Goal: Information Seeking & Learning: Learn about a topic

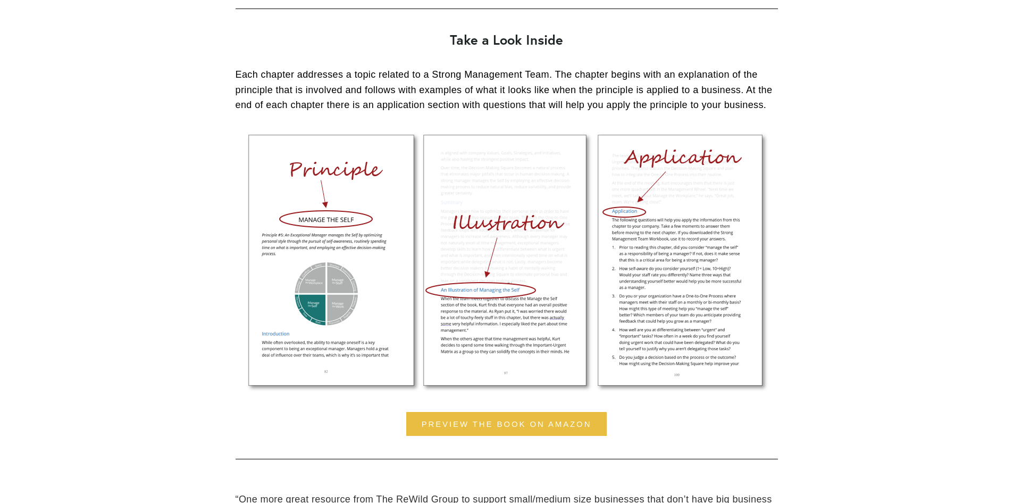
scroll to position [798, 0]
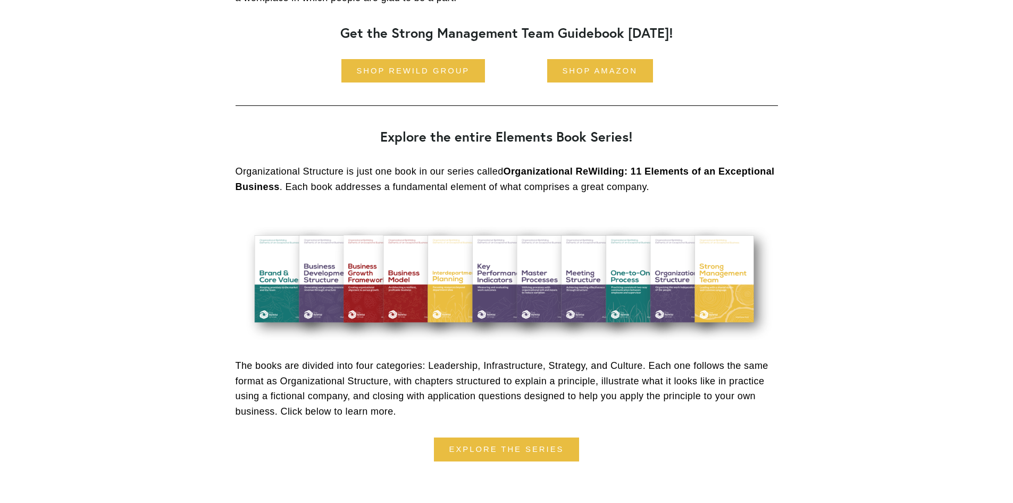
scroll to position [2765, 0]
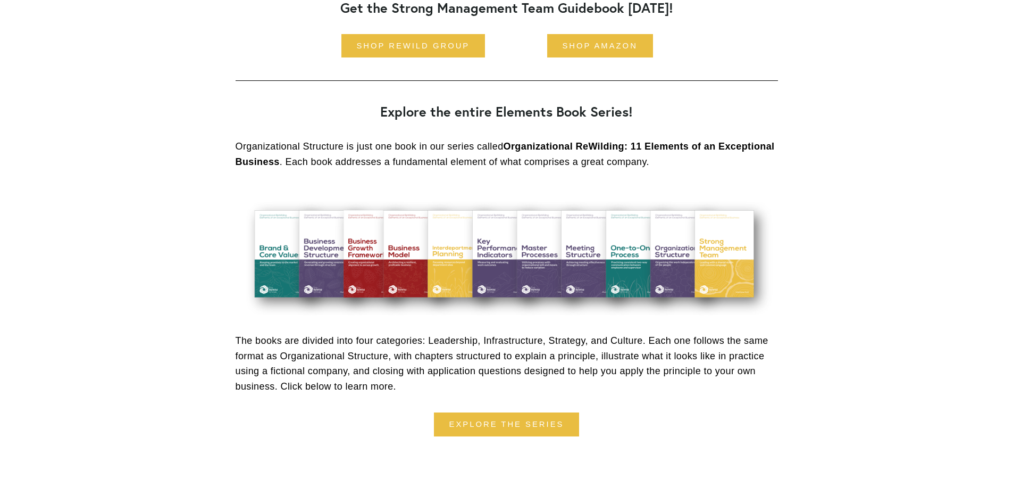
click at [747, 350] on p "The books are divided into four categories: Leadership, Infrastructure, Strateg…" at bounding box center [507, 363] width 542 height 61
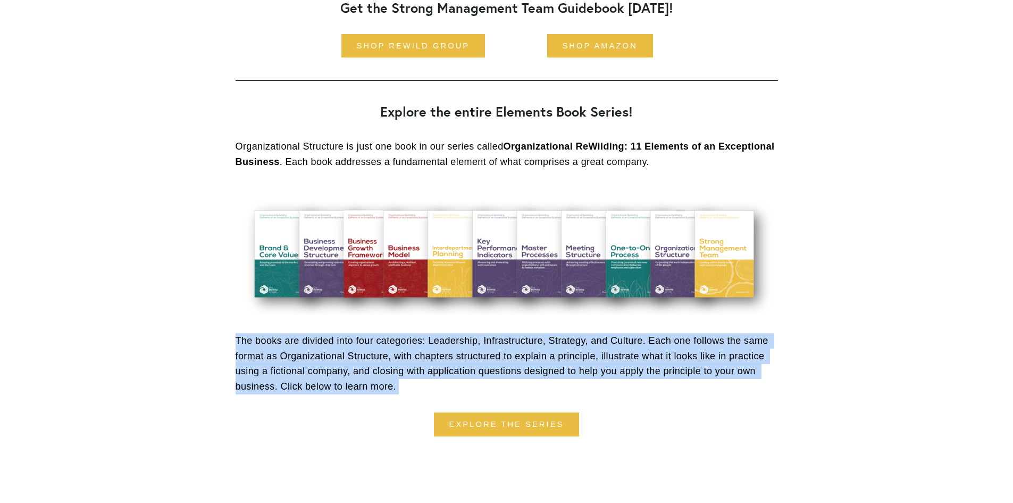
drag, startPoint x: 747, startPoint y: 350, endPoint x: 749, endPoint y: 359, distance: 9.3
click at [749, 359] on p "The books are divided into four categories: Leadership, Infrastructure, Strateg…" at bounding box center [507, 363] width 542 height 61
click at [736, 367] on p "The books are divided into four categories: Leadership, Infrastructure, Strateg…" at bounding box center [507, 363] width 542 height 61
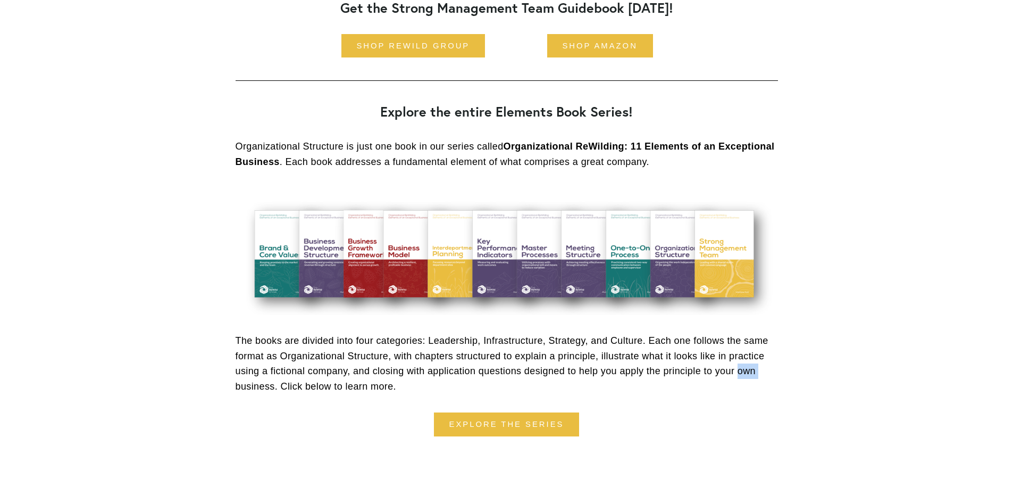
click at [736, 367] on p "The books are divided into four categories: Leadership, Infrastructure, Strateg…" at bounding box center [507, 363] width 542 height 61
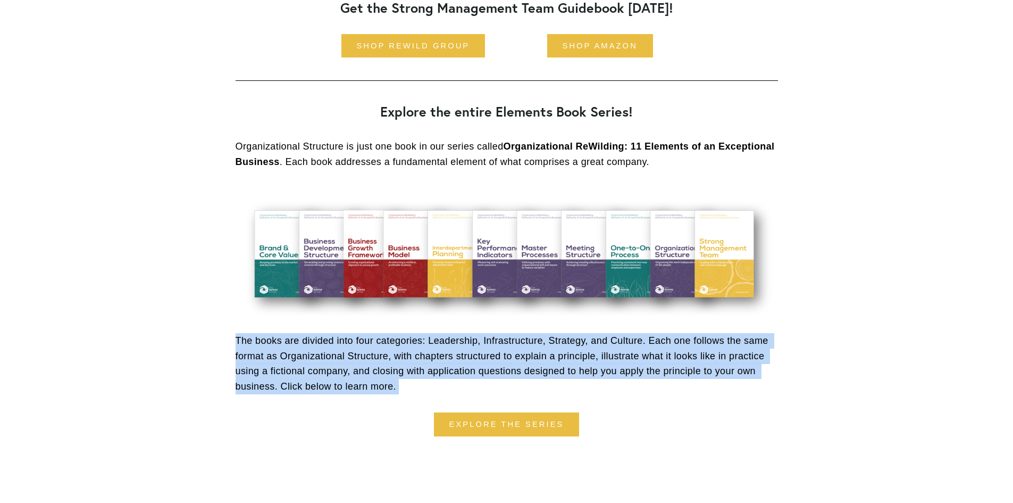
click at [736, 367] on p "The books are divided into four categories: Leadership, Infrastructure, Strateg…" at bounding box center [507, 363] width 542 height 61
click at [743, 360] on p "The books are divided into four categories: Leadership, Infrastructure, Strateg…" at bounding box center [507, 363] width 542 height 61
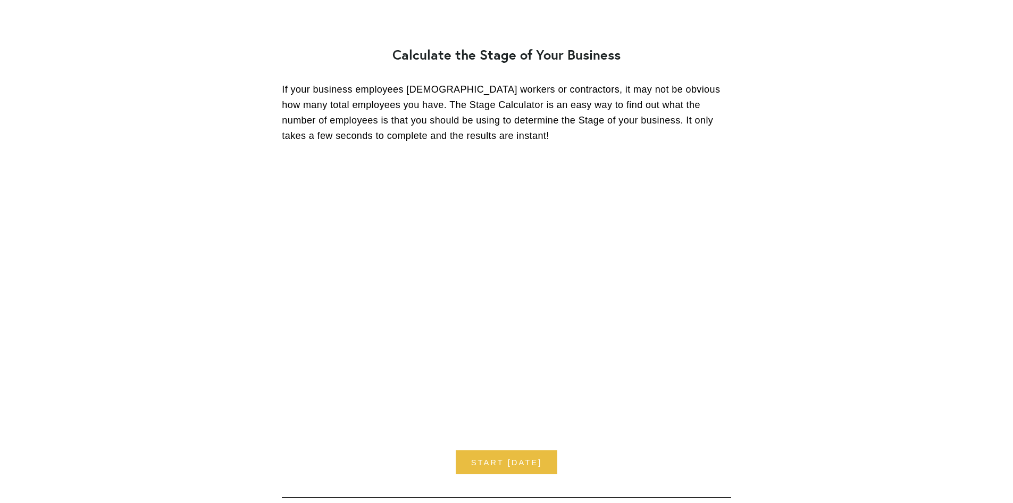
scroll to position [4041, 0]
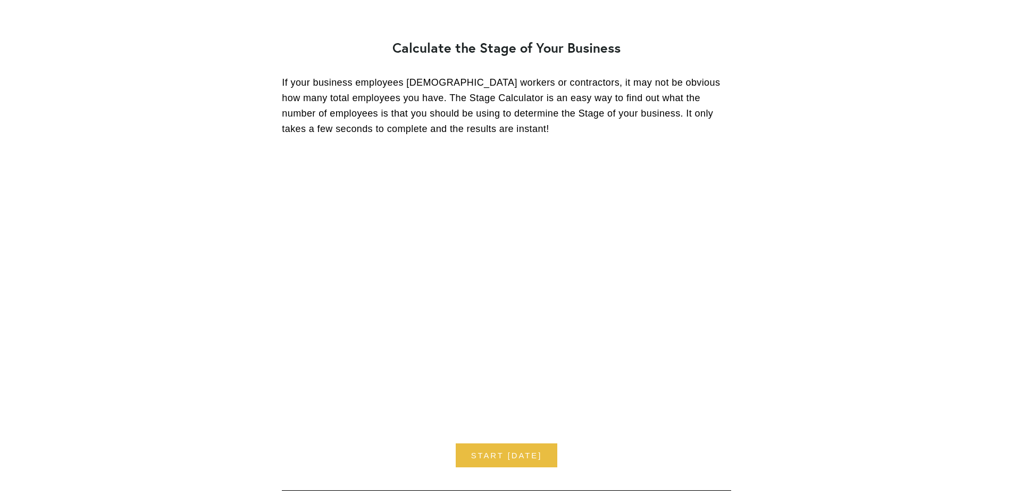
click at [613, 133] on p "If your business employees part-time workers or contractors, it may not be obvi…" at bounding box center [506, 105] width 449 height 61
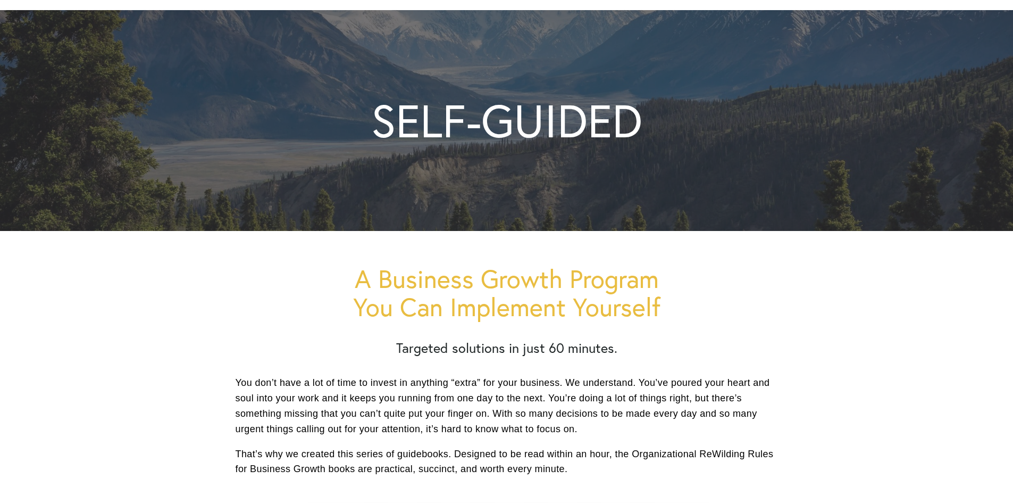
scroll to position [266, 0]
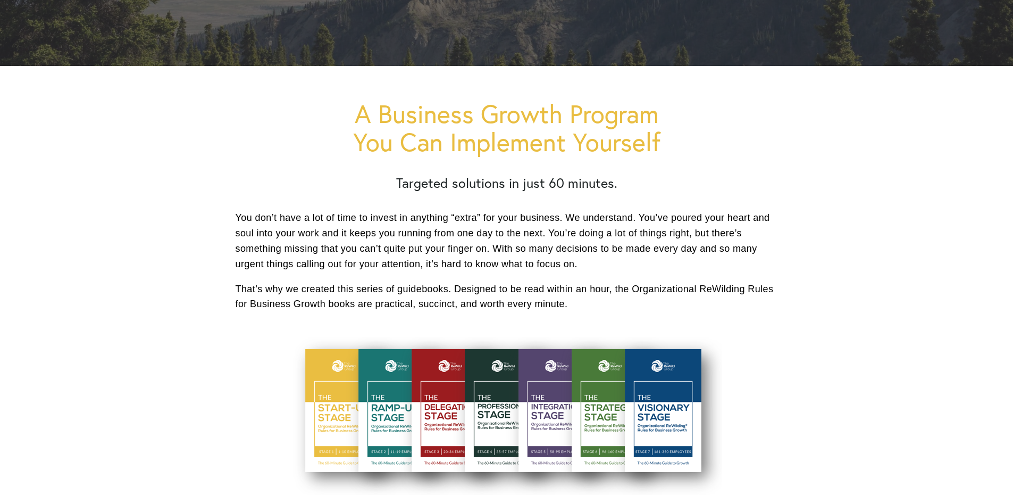
click at [480, 251] on p "You don’t have a lot of time to invest in anything “extra” for your business. W…" at bounding box center [507, 240] width 542 height 61
click at [480, 250] on p "You don’t have a lot of time to invest in anything “extra” for your business. W…" at bounding box center [507, 240] width 542 height 61
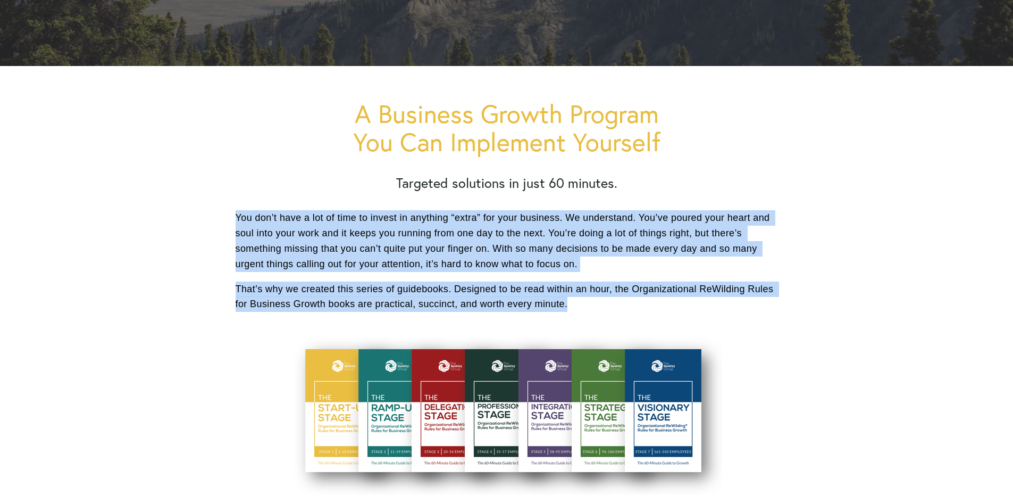
drag, startPoint x: 480, startPoint y: 250, endPoint x: 577, endPoint y: 310, distance: 114.5
click at [577, 310] on div "A Business Growth Program You Can Implement Yourself Targeted solutions in just…" at bounding box center [507, 205] width 542 height 213
click at [577, 304] on p "That’s why we created this series of guidebooks. Designed to be read within an …" at bounding box center [507, 296] width 542 height 31
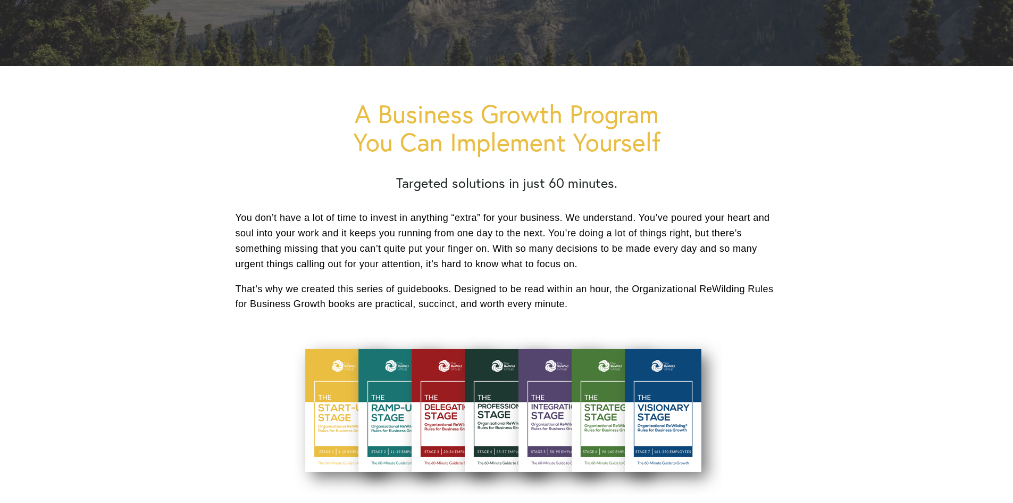
click at [577, 304] on p "That’s why we created this series of guidebooks. Designed to be read within an …" at bounding box center [507, 296] width 542 height 31
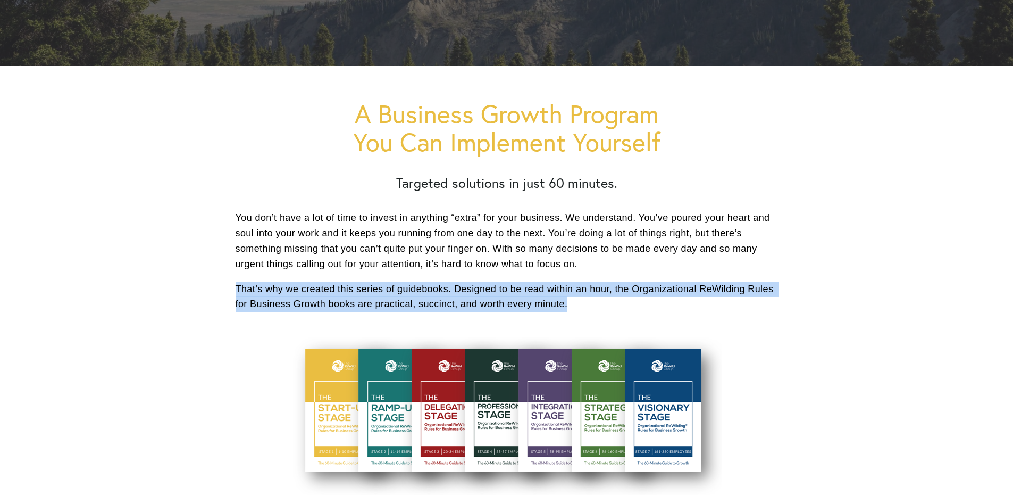
click at [577, 304] on p "That’s why we created this series of guidebooks. Designed to be read within an …" at bounding box center [507, 296] width 542 height 31
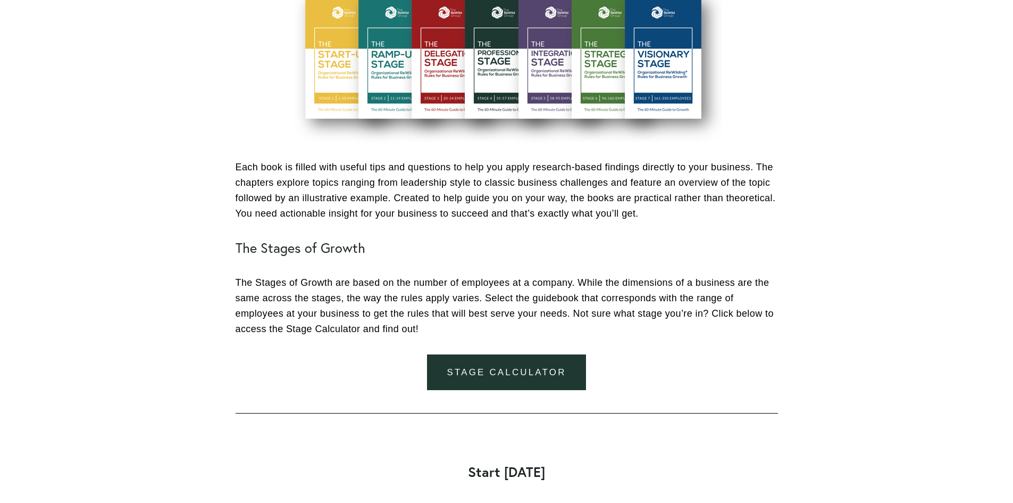
scroll to position [638, 0]
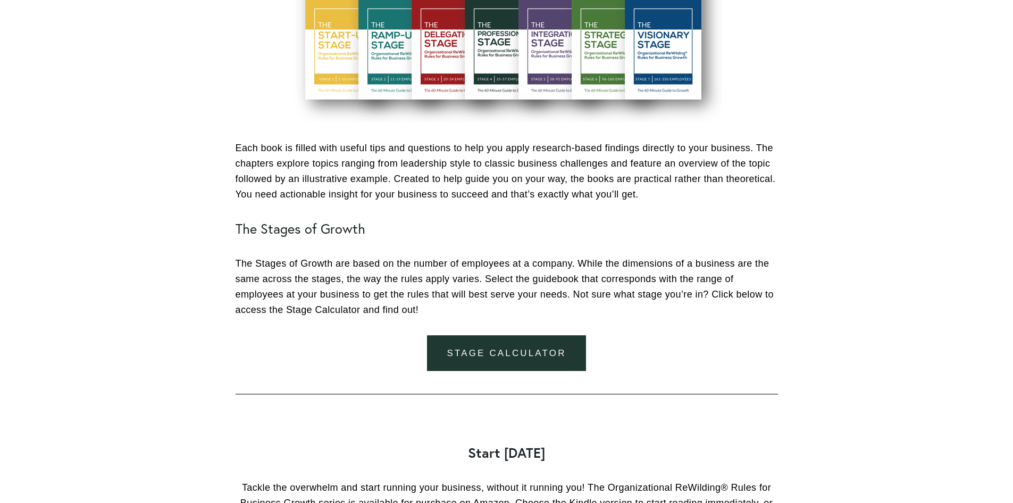
click at [472, 187] on p "Each book is filled with useful tips and questions to help you apply research-b…" at bounding box center [507, 170] width 542 height 61
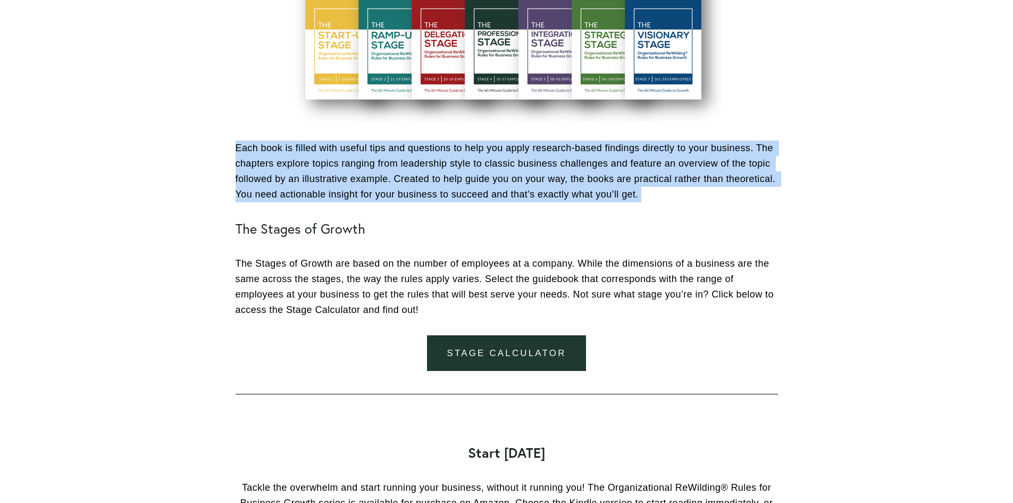
click at [472, 187] on p "Each book is filled with useful tips and questions to help you apply research-b…" at bounding box center [507, 170] width 542 height 61
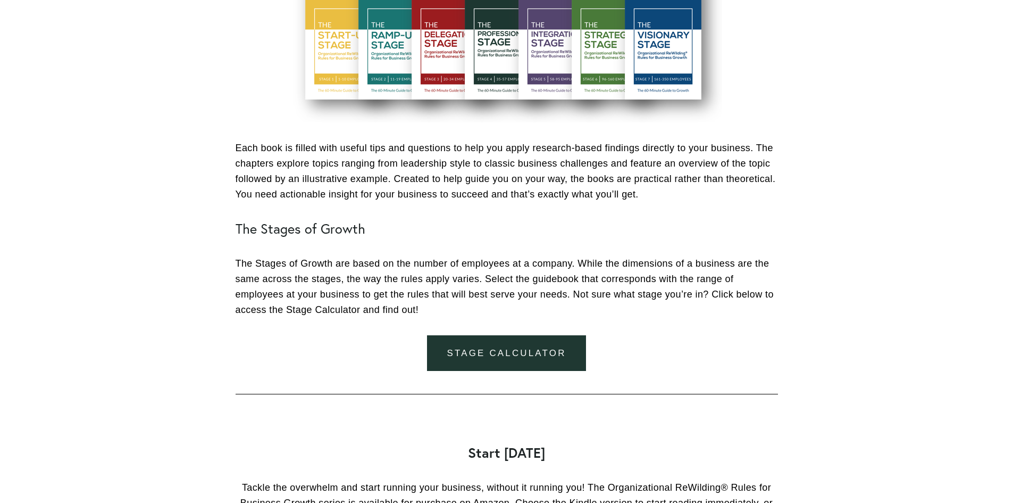
click at [398, 296] on p "The Stages of Growth are based on the number of employees at a company. While t…" at bounding box center [507, 286] width 542 height 61
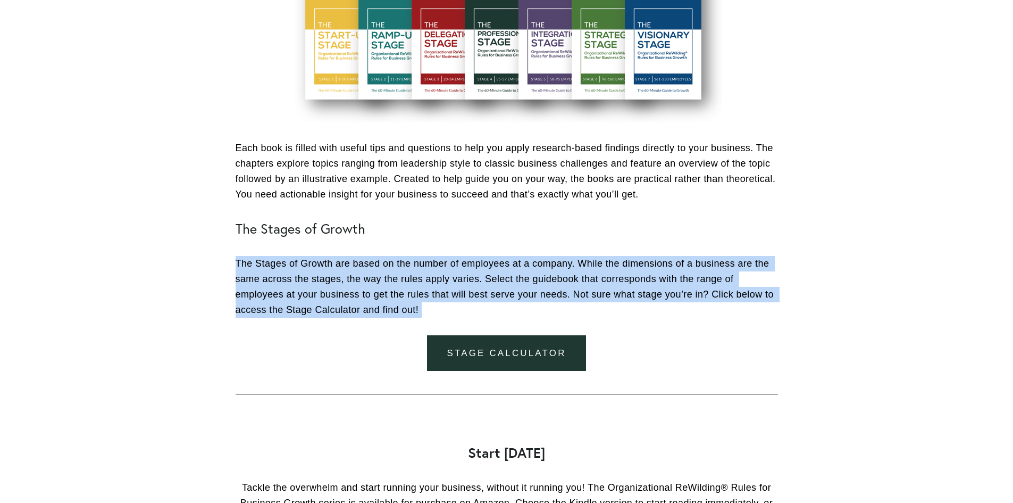
click at [398, 296] on p "The Stages of Growth are based on the number of employees at a company. While t…" at bounding box center [507, 286] width 542 height 61
click at [443, 296] on p "The Stages of Growth are based on the number of employees at a company. While t…" at bounding box center [507, 286] width 542 height 61
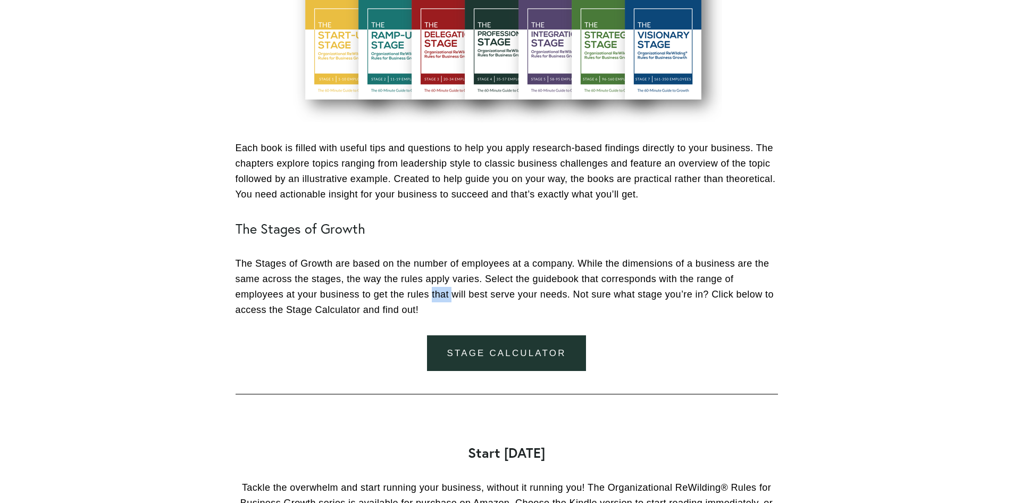
click at [445, 296] on p "The Stages of Growth are based on the number of employees at a company. While t…" at bounding box center [507, 286] width 542 height 61
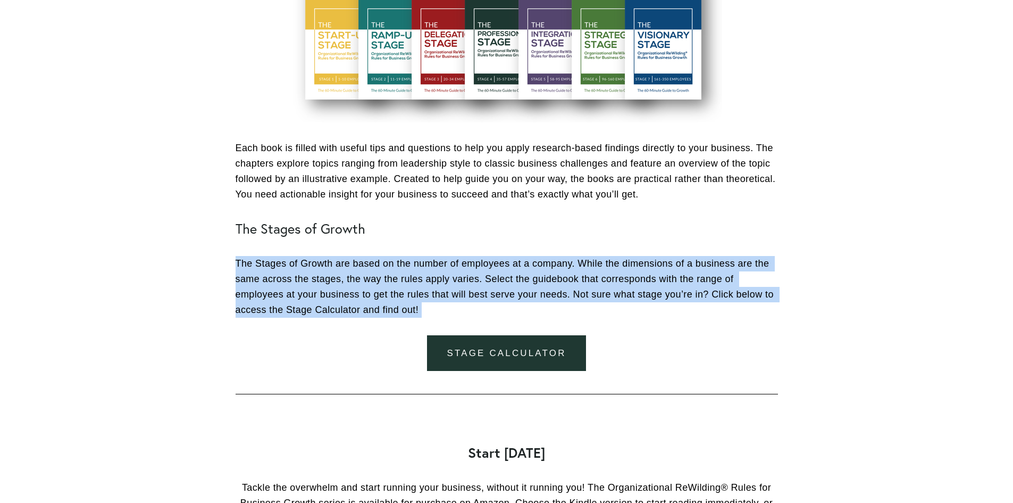
click at [445, 296] on p "The Stages of Growth are based on the number of employees at a company. While t…" at bounding box center [507, 286] width 542 height 61
click at [428, 300] on p "The Stages of Growth are based on the number of employees at a company. While t…" at bounding box center [507, 286] width 542 height 61
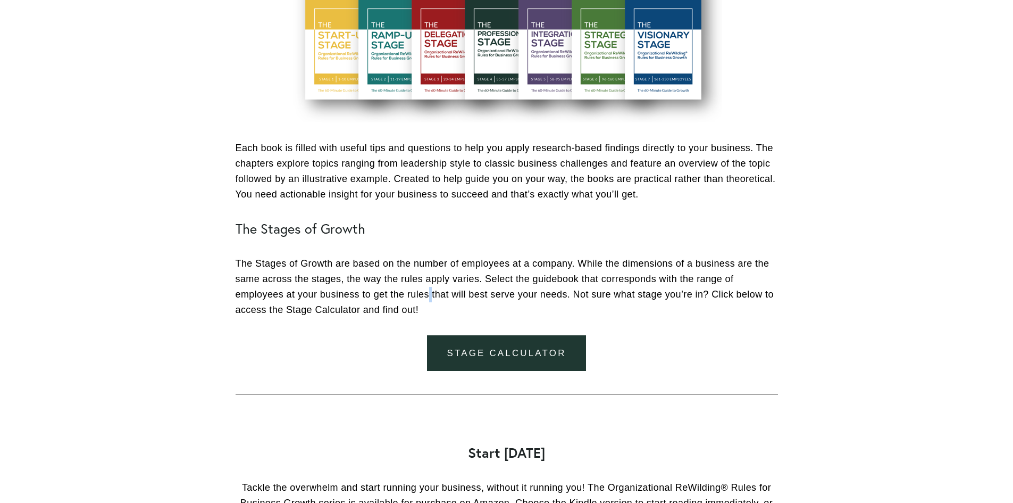
click at [428, 300] on p "The Stages of Growth are based on the number of employees at a company. While t…" at bounding box center [507, 286] width 542 height 61
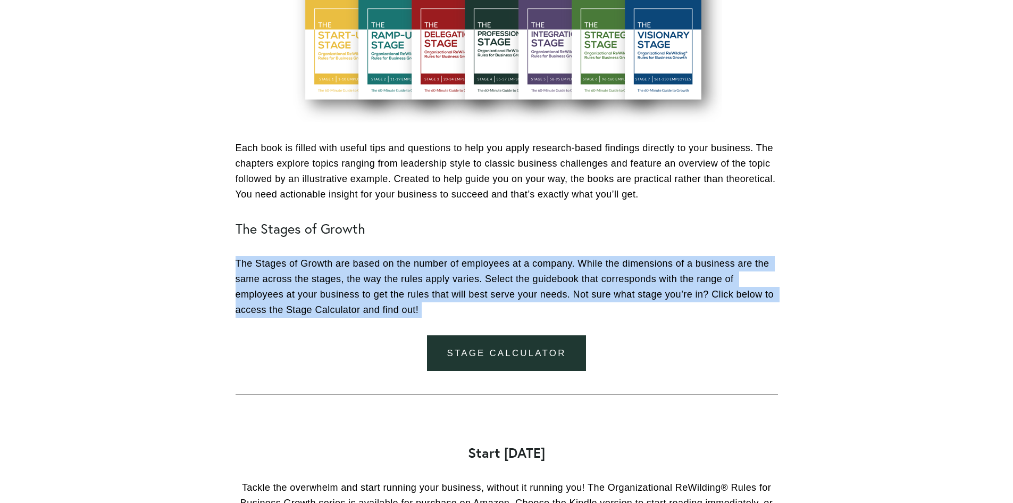
drag, startPoint x: 428, startPoint y: 300, endPoint x: 522, endPoint y: 290, distance: 94.1
click at [438, 300] on p "The Stages of Growth are based on the number of employees at a company. While t…" at bounding box center [507, 286] width 542 height 61
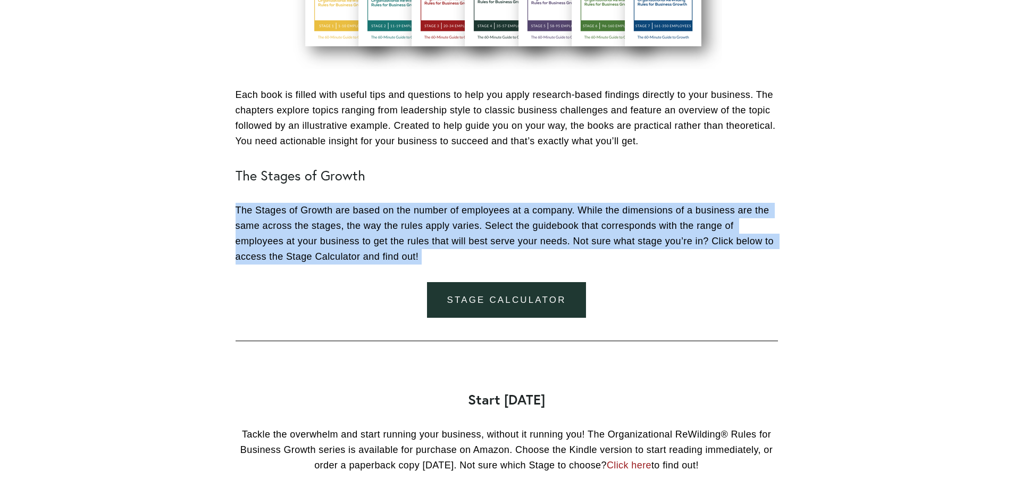
click at [743, 257] on p "The Stages of Growth are based on the number of employees at a company. While t…" at bounding box center [507, 233] width 542 height 61
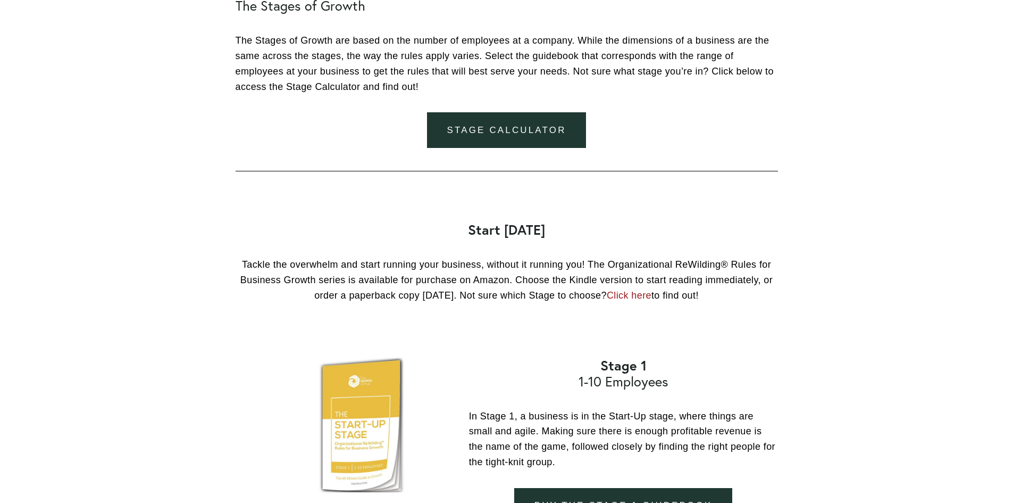
scroll to position [904, 0]
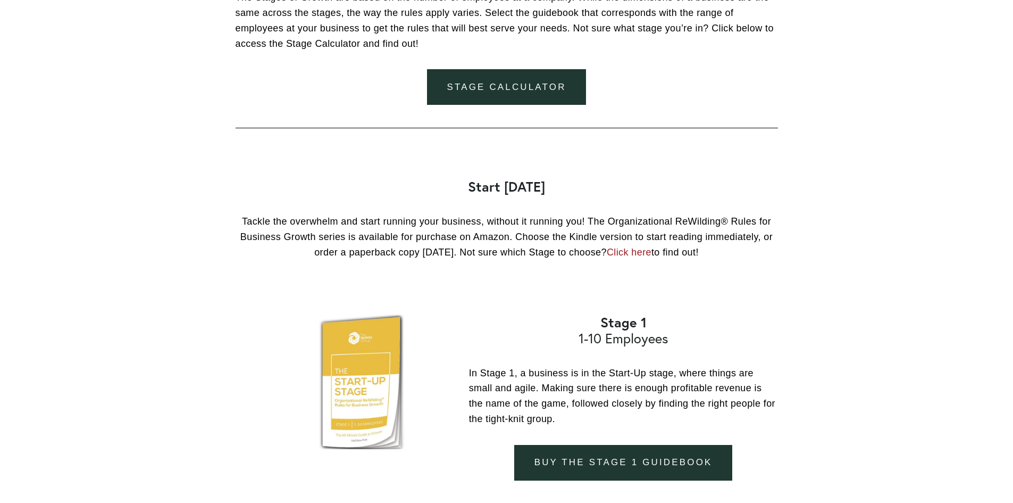
click at [450, 254] on p "Tackle the overwhelm and start running your business, without it running you! T…" at bounding box center [507, 237] width 542 height 46
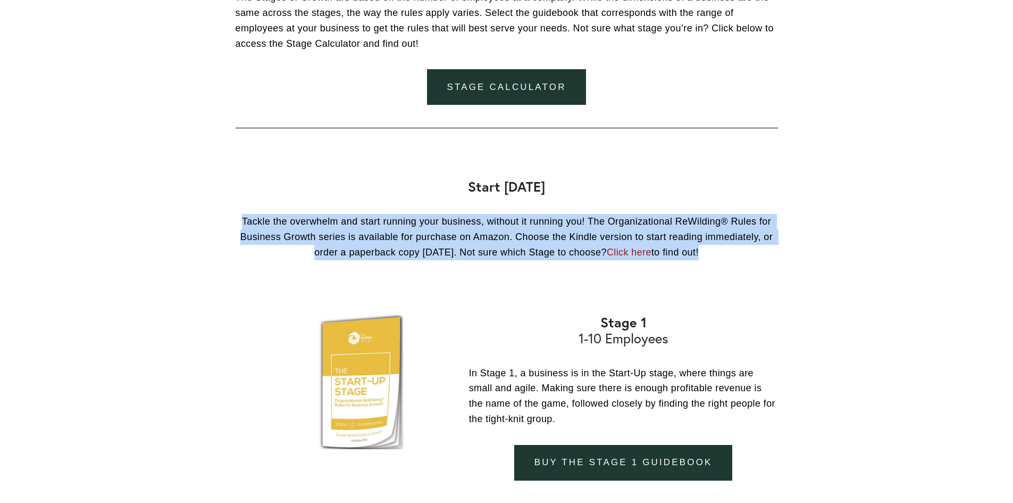
click at [450, 254] on p "Tackle the overwhelm and start running your business, without it running you! T…" at bounding box center [507, 237] width 542 height 46
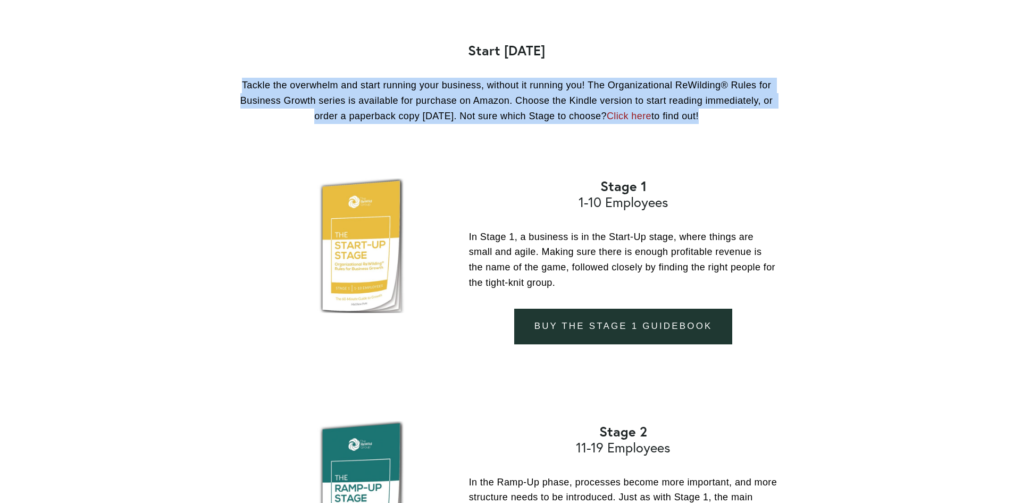
scroll to position [1064, 0]
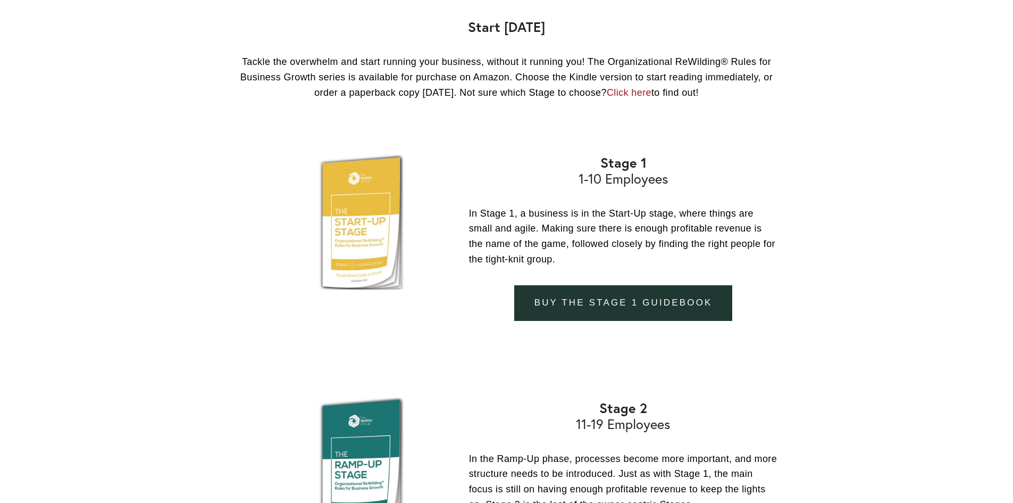
click at [600, 233] on p "In Stage 1, a business is in the Start-Up stage, where things are small and agi…" at bounding box center [623, 236] width 309 height 61
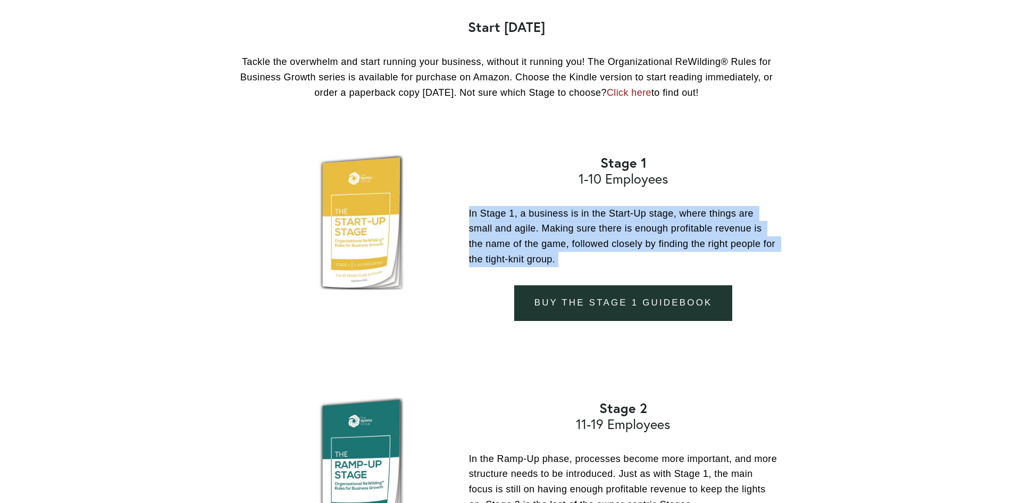
click at [600, 233] on p "In Stage 1, a business is in the Start-Up stage, where things are small and agi…" at bounding box center [623, 236] width 309 height 61
copy div "In Stage 1, a business is in the Start-Up stage, where things are small and agi…"
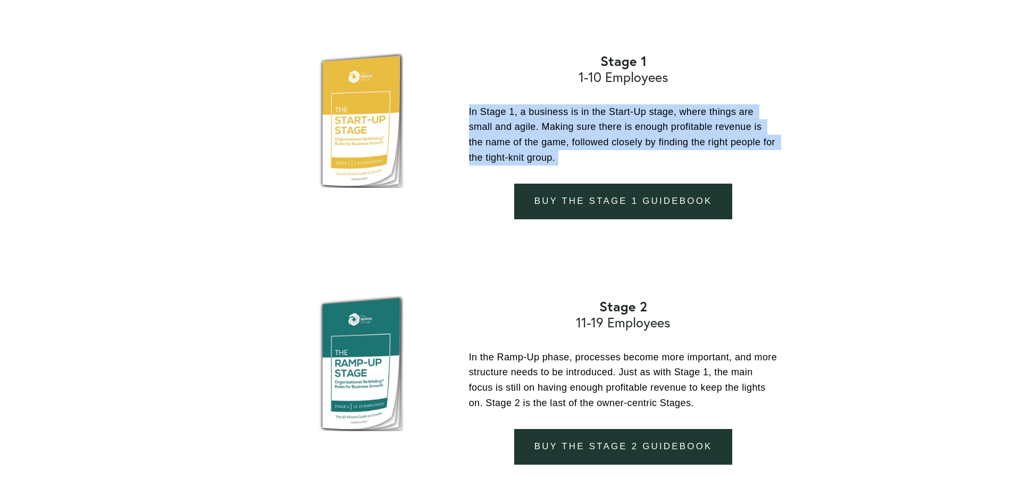
scroll to position [1170, 0]
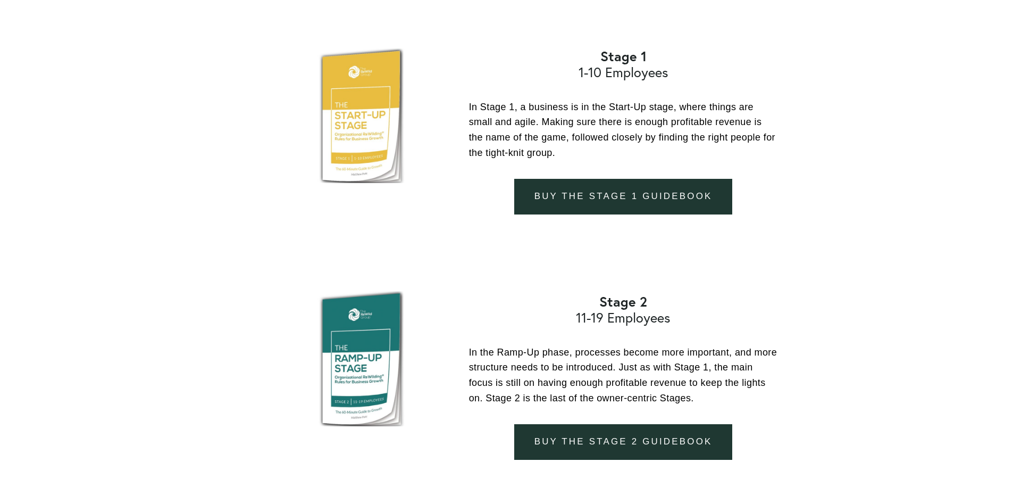
click at [627, 303] on strong "Stage 2" at bounding box center [623, 301] width 48 height 18
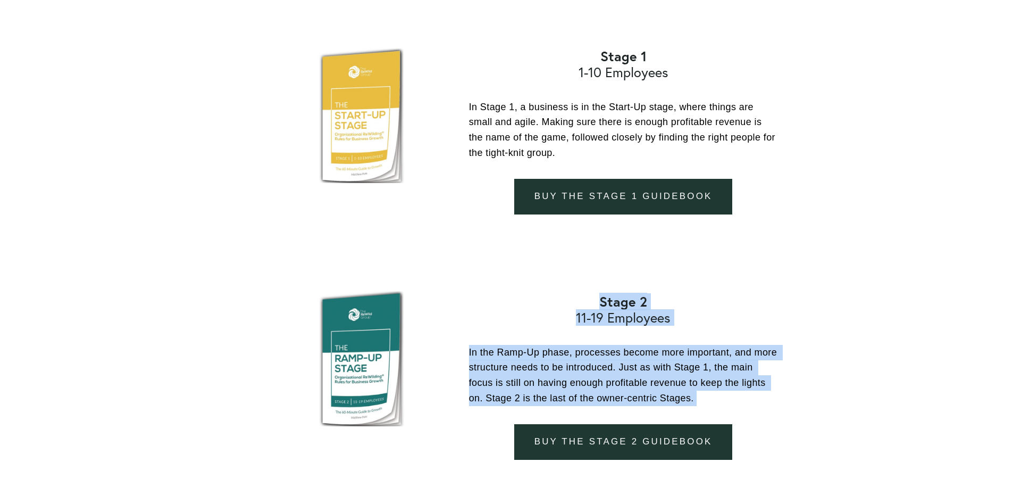
drag, startPoint x: 627, startPoint y: 303, endPoint x: 694, endPoint y: 389, distance: 108.4
click at [694, 389] on div "Stage 2 11-19 Employees In the Ramp-Up phase, processes become more important, …" at bounding box center [623, 350] width 309 height 112
copy div "Stage 2 11-19 Employees In the Ramp-Up phase, processes become more important, …"
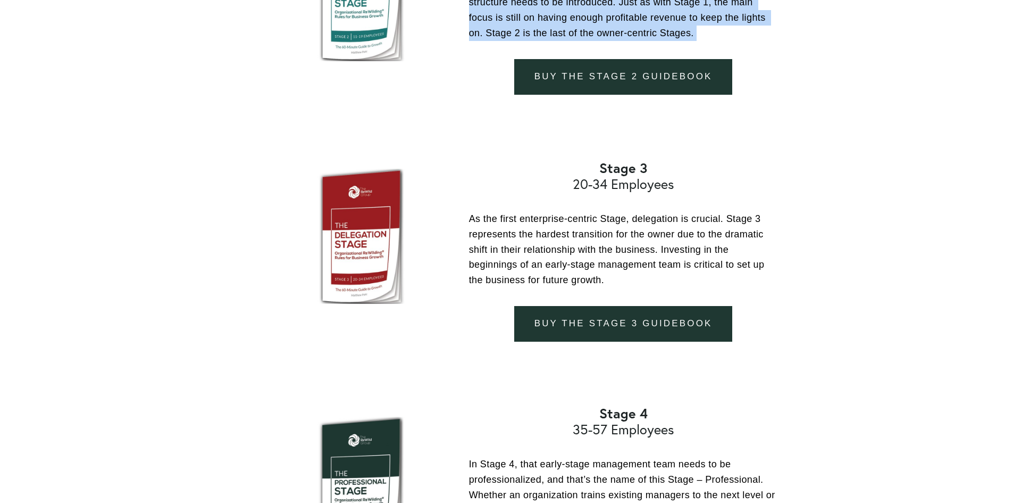
scroll to position [1542, 0]
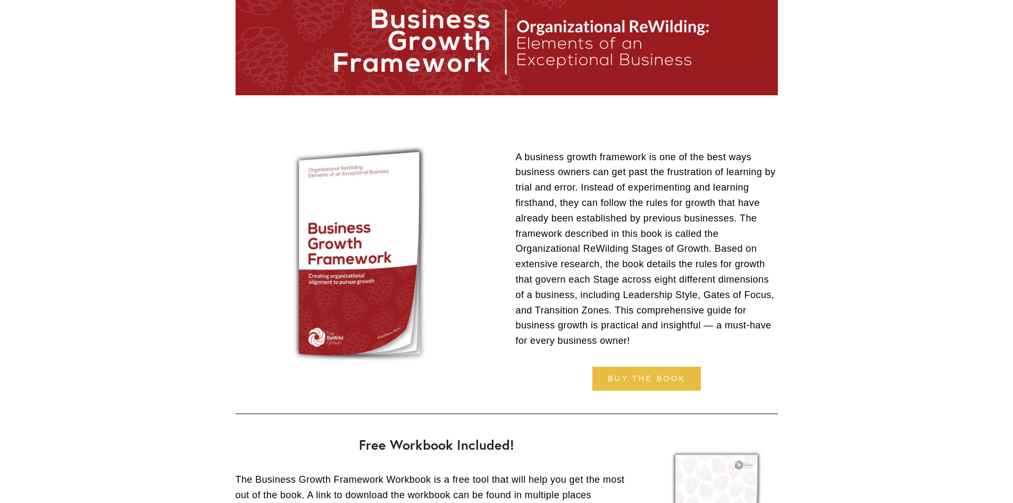
scroll to position [106, 0]
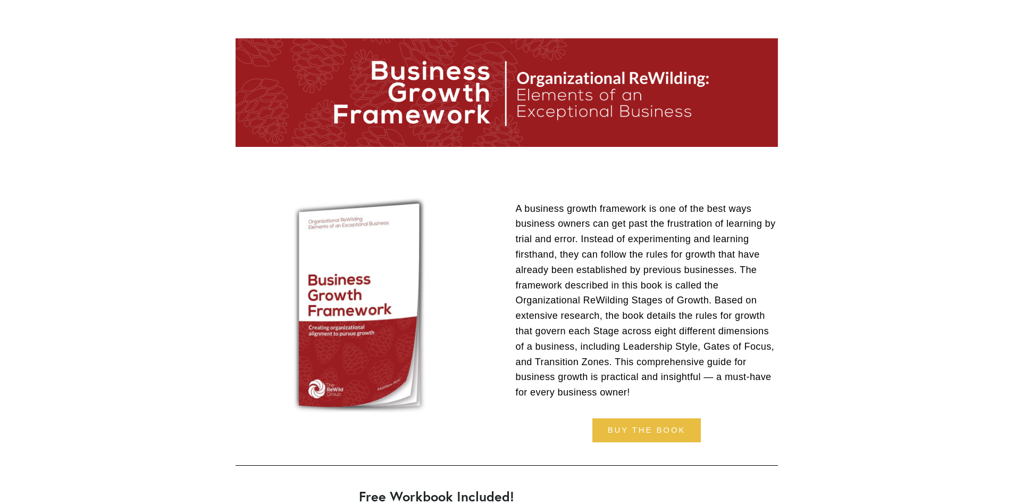
click at [650, 264] on p "A business growth framework is one of the best ways business owners can get pas…" at bounding box center [647, 300] width 262 height 199
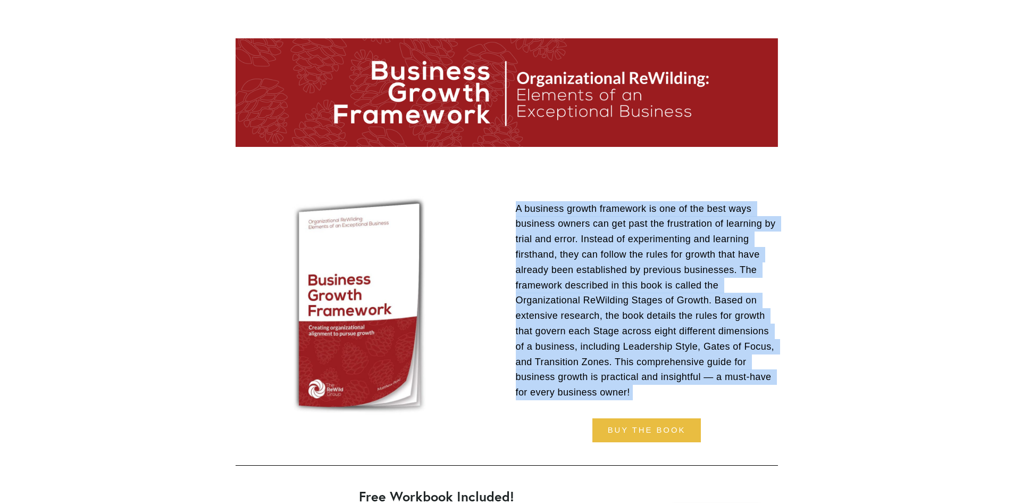
drag, startPoint x: 650, startPoint y: 264, endPoint x: 664, endPoint y: 348, distance: 85.2
click at [664, 348] on p "A business growth framework is one of the best ways business owners can get pas…" at bounding box center [647, 300] width 262 height 199
click at [663, 348] on p "A business growth framework is one of the best ways business owners can get pas…" at bounding box center [647, 300] width 262 height 199
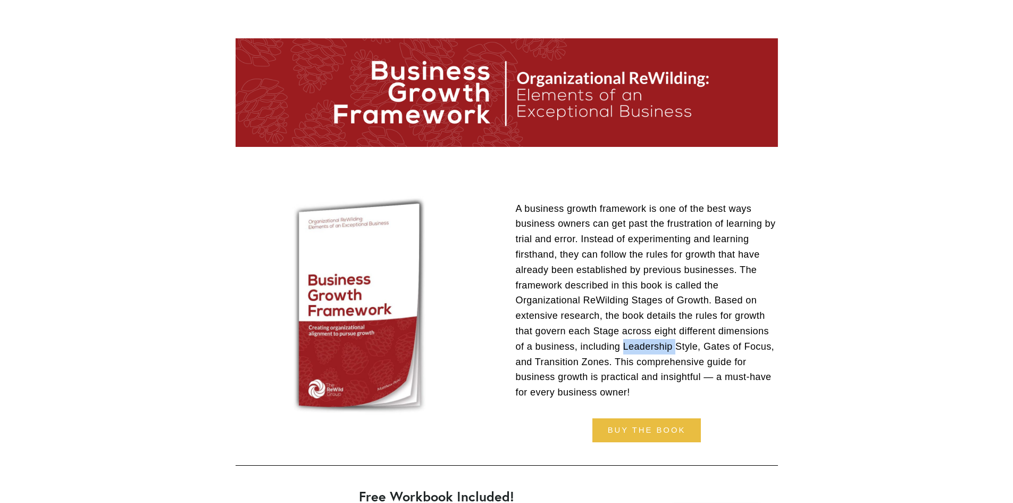
click at [663, 348] on p "A business growth framework is one of the best ways business owners can get pas…" at bounding box center [647, 300] width 262 height 199
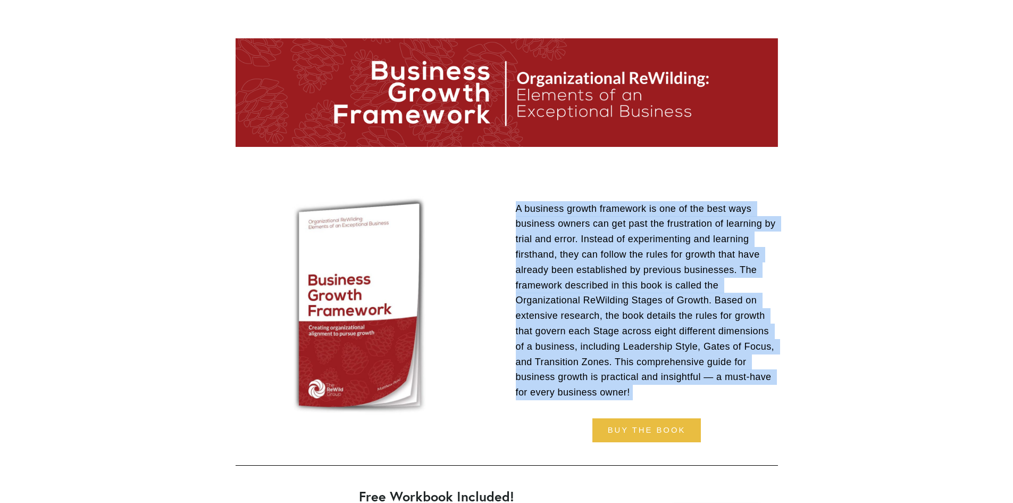
drag, startPoint x: 663, startPoint y: 348, endPoint x: 654, endPoint y: 243, distance: 105.1
click at [654, 243] on p "A business growth framework is one of the best ways business owners can get pas…" at bounding box center [647, 300] width 262 height 199
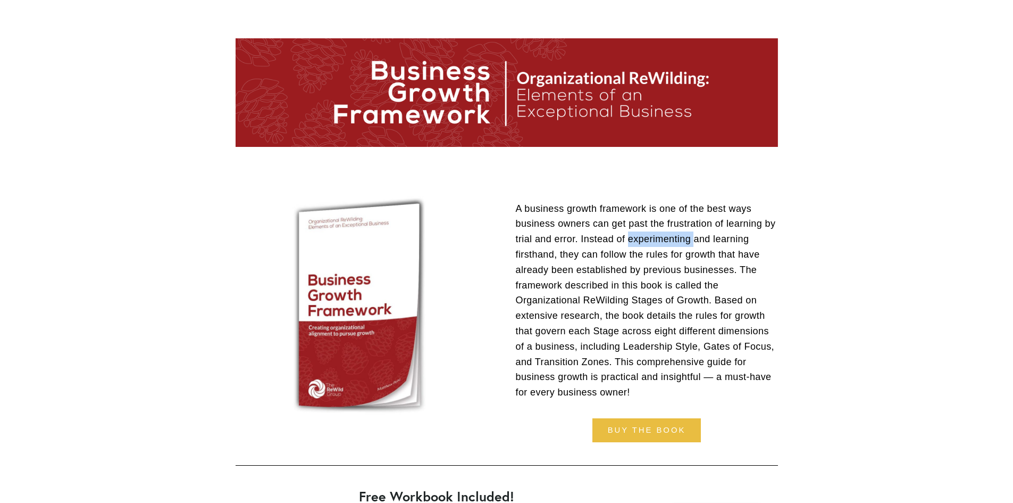
click at [654, 243] on p "A business growth framework is one of the best ways business owners can get pas…" at bounding box center [647, 300] width 262 height 199
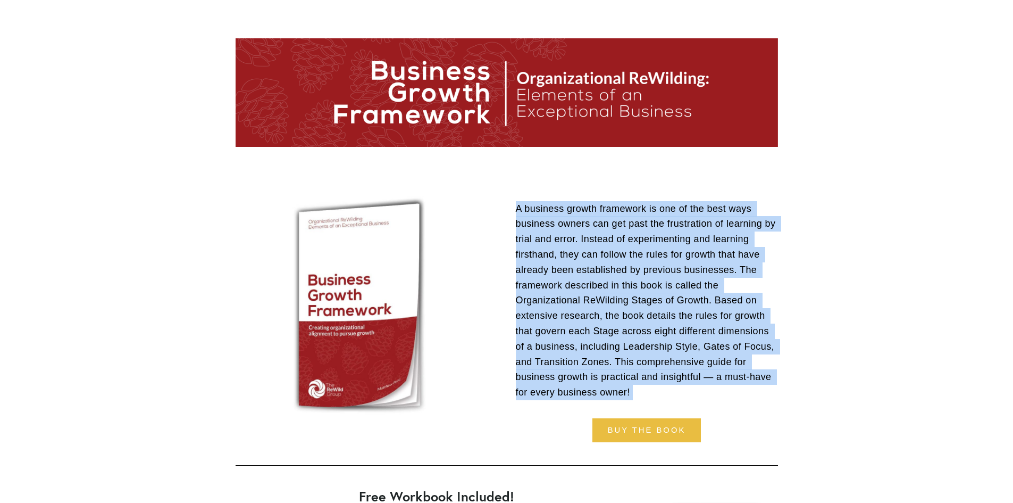
drag, startPoint x: 654, startPoint y: 243, endPoint x: 651, endPoint y: 320, distance: 77.2
click at [651, 320] on p "A business growth framework is one of the best ways business owners can get pas…" at bounding box center [647, 300] width 262 height 199
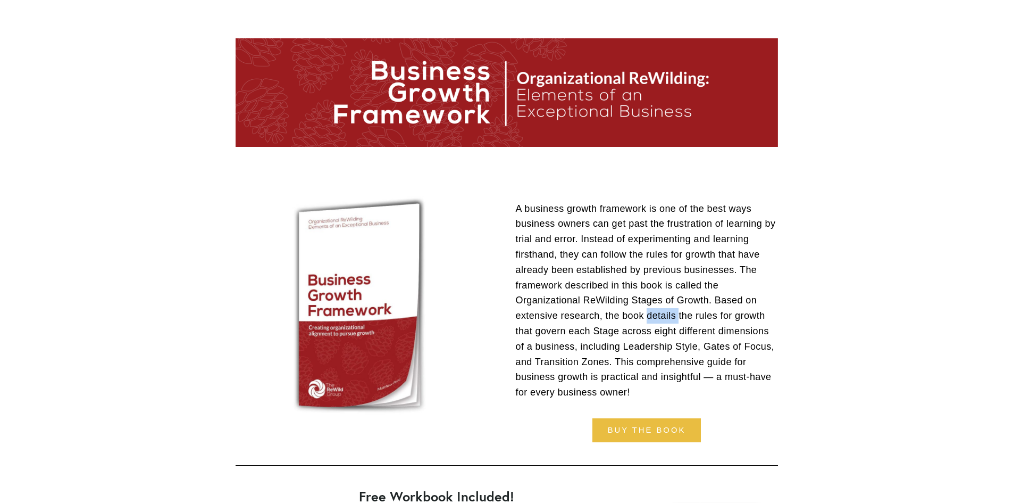
click at [650, 320] on p "A business growth framework is one of the best ways business owners can get pas…" at bounding box center [647, 300] width 262 height 199
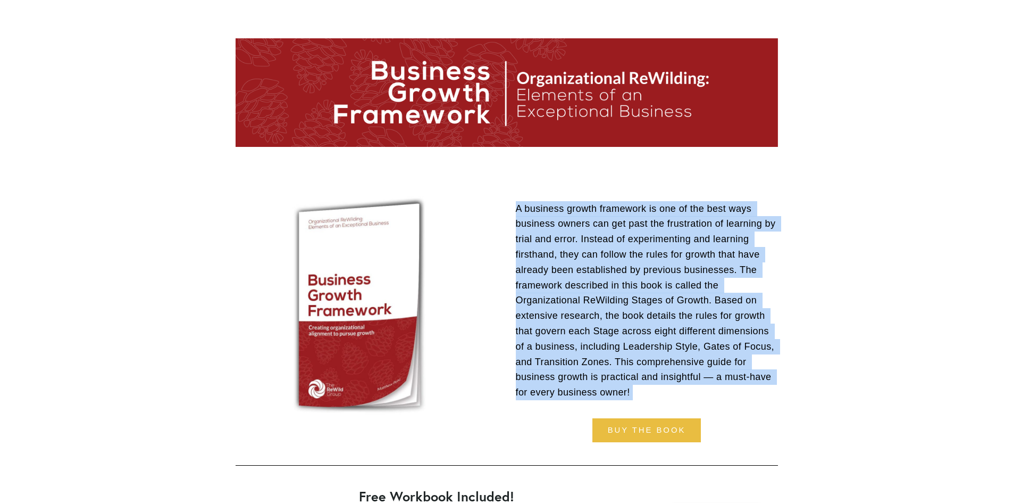
click at [650, 320] on p "A business growth framework is one of the best ways business owners can get pas…" at bounding box center [647, 300] width 262 height 199
drag, startPoint x: 650, startPoint y: 320, endPoint x: 565, endPoint y: 217, distance: 133.7
click at [591, 220] on p "A business growth framework is one of the best ways business owners can get pas…" at bounding box center [647, 300] width 262 height 199
click at [528, 217] on p "A business growth framework is one of the best ways business owners can get pas…" at bounding box center [647, 300] width 262 height 199
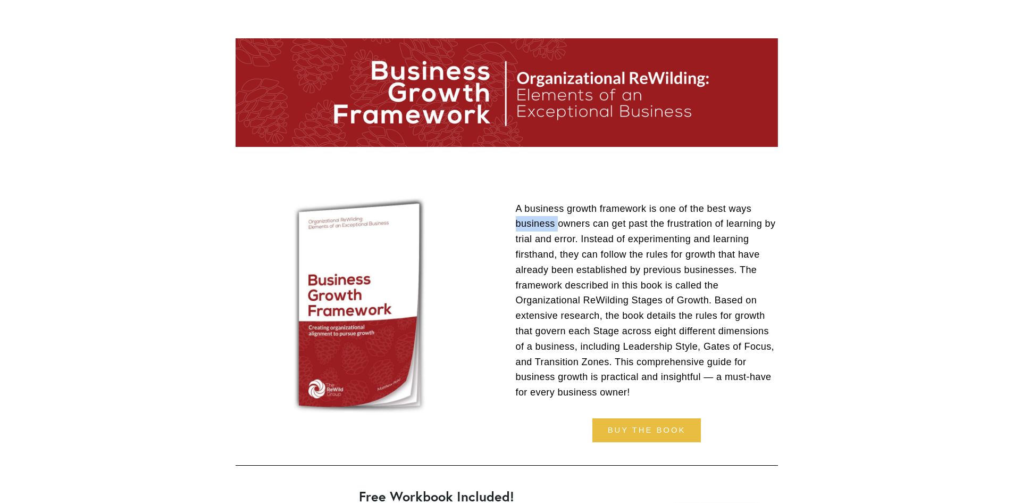
click at [528, 217] on p "A business growth framework is one of the best ways business owners can get pas…" at bounding box center [647, 300] width 262 height 199
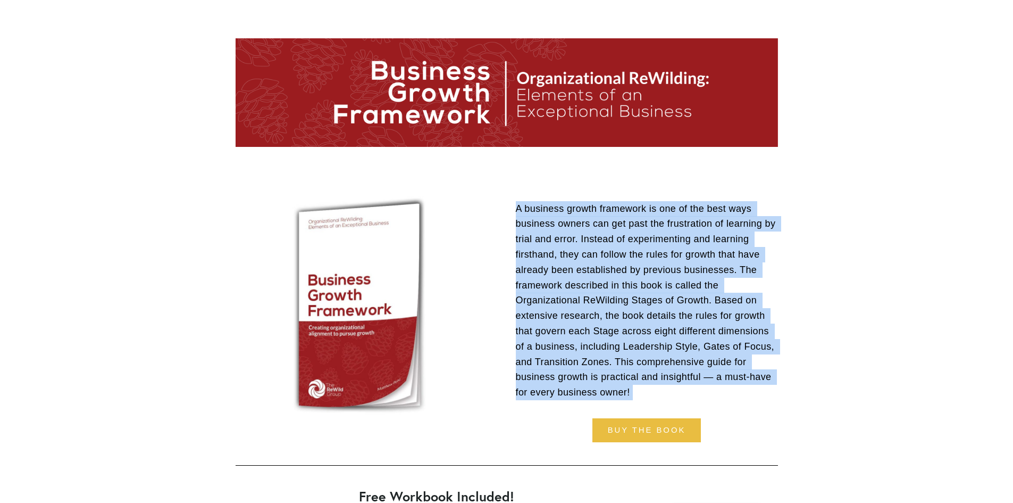
drag, startPoint x: 528, startPoint y: 217, endPoint x: 599, endPoint y: 380, distance: 178.3
click at [600, 383] on p "A business growth framework is one of the best ways business owners can get pas…" at bounding box center [647, 300] width 262 height 199
drag, startPoint x: 599, startPoint y: 380, endPoint x: 523, endPoint y: 318, distance: 98.3
click at [599, 380] on p "A business growth framework is one of the best ways business owners can get pas…" at bounding box center [647, 300] width 262 height 199
click at [592, 254] on p "A business growth framework is one of the best ways business owners can get pas…" at bounding box center [647, 300] width 262 height 199
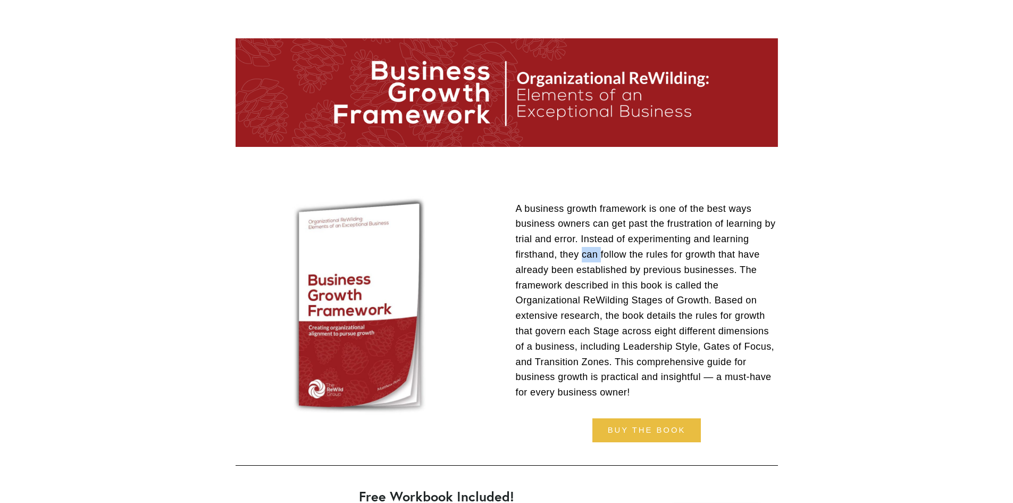
click at [592, 254] on p "A business growth framework is one of the best ways business owners can get pas…" at bounding box center [647, 300] width 262 height 199
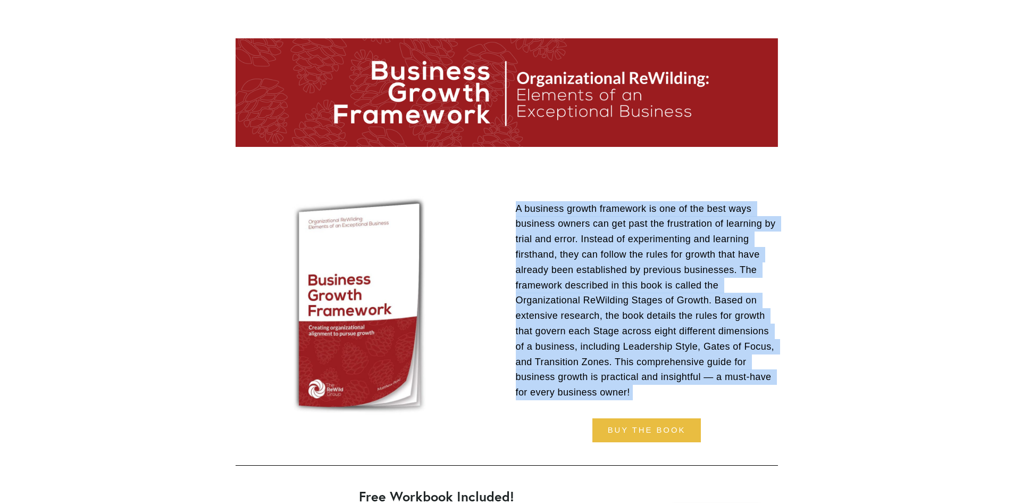
drag, startPoint x: 592, startPoint y: 254, endPoint x: 636, endPoint y: 353, distance: 108.1
click at [636, 353] on p "A business growth framework is one of the best ways business owners can get pas…" at bounding box center [647, 300] width 262 height 199
drag, startPoint x: 636, startPoint y: 353, endPoint x: 535, endPoint y: 285, distance: 121.8
click at [635, 352] on p "A business growth framework is one of the best ways business owners can get pas…" at bounding box center [647, 300] width 262 height 199
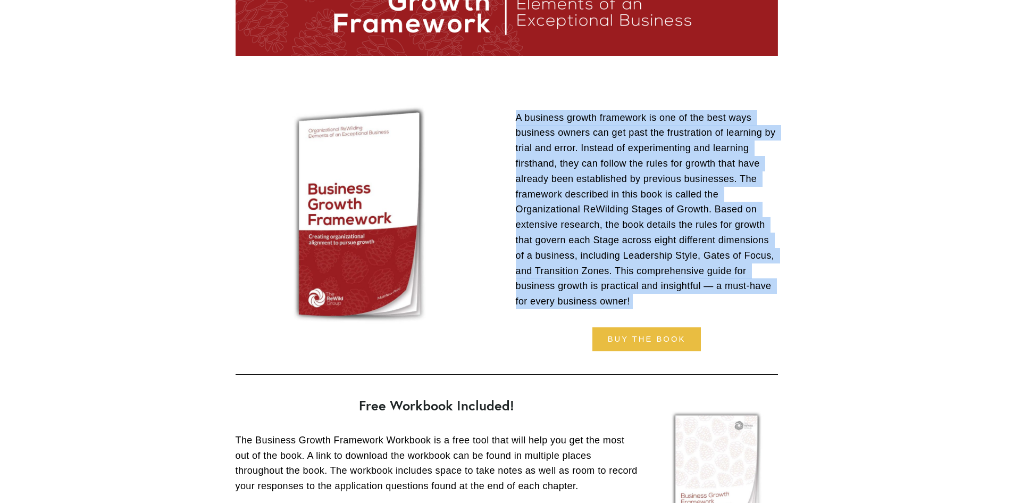
scroll to position [213, 0]
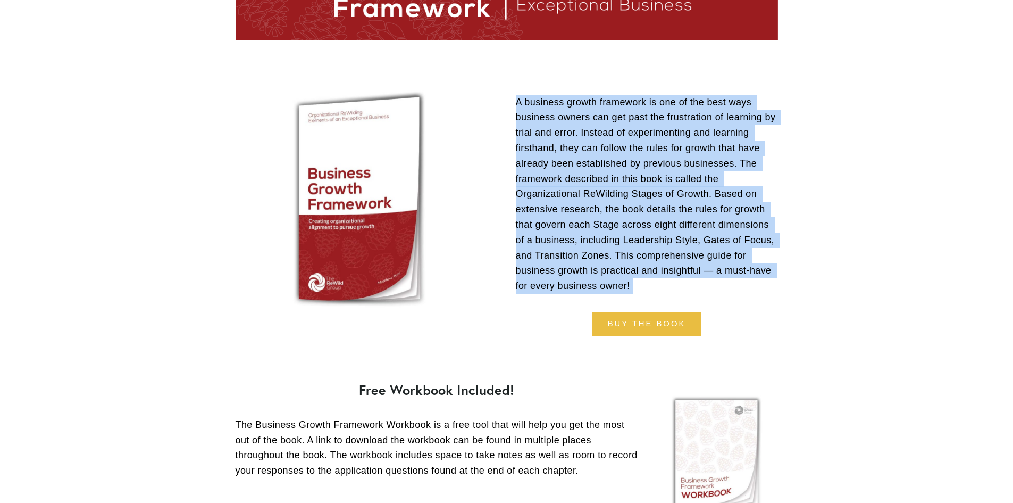
click at [636, 171] on p "A business growth framework is one of the best ways business owners can get pas…" at bounding box center [647, 194] width 262 height 199
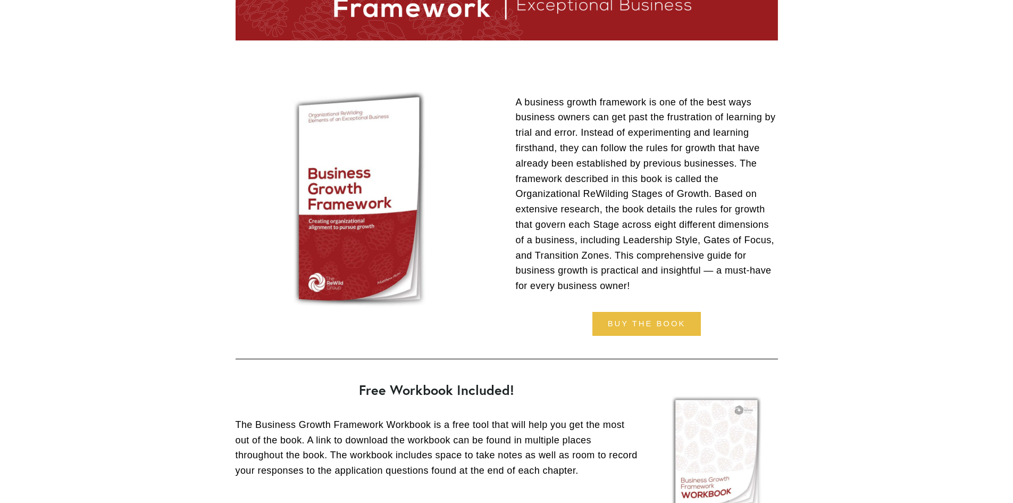
click at [525, 140] on p "A business growth framework is one of the best ways business owners can get pas…" at bounding box center [647, 194] width 262 height 199
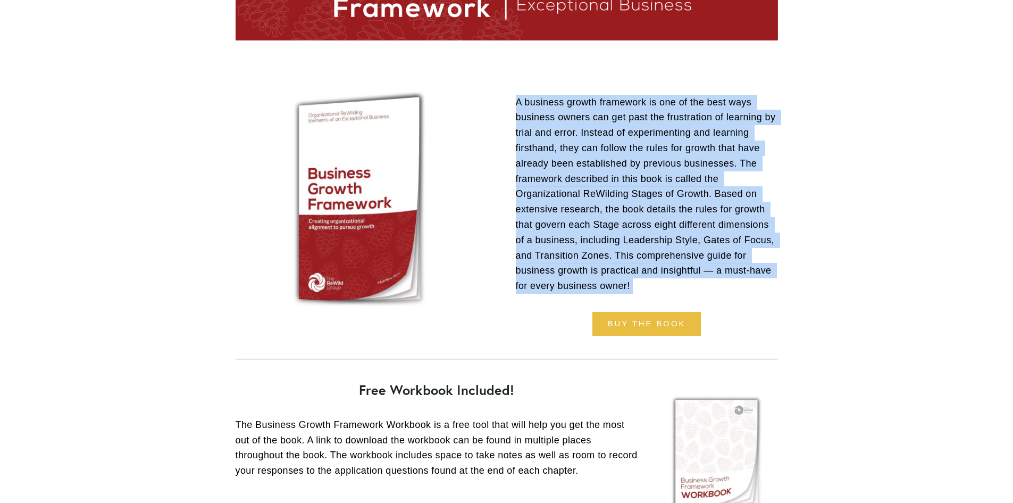
drag, startPoint x: 525, startPoint y: 140, endPoint x: 634, endPoint y: 258, distance: 160.7
click at [634, 258] on p "A business growth framework is one of the best ways business owners can get pas…" at bounding box center [647, 194] width 262 height 199
click at [634, 257] on p "A business growth framework is one of the best ways business owners can get pas…" at bounding box center [647, 194] width 262 height 199
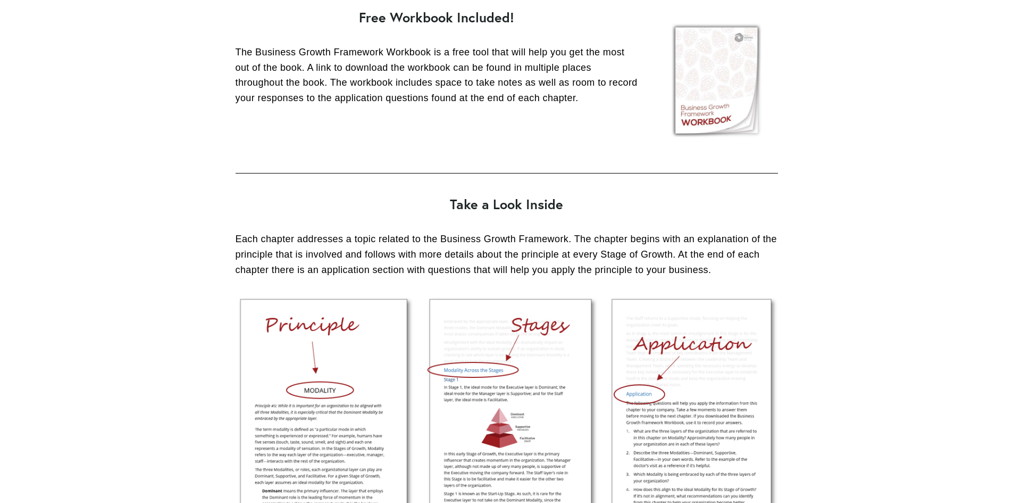
scroll to position [479, 0]
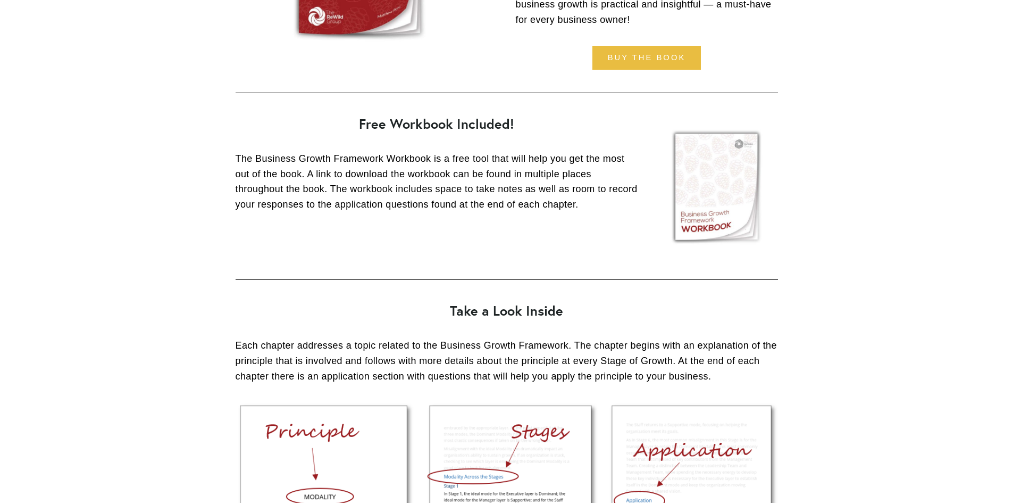
click at [445, 213] on div "Free Workbook Included! The Business Growth Framework Workbook is a free tool t…" at bounding box center [437, 164] width 421 height 114
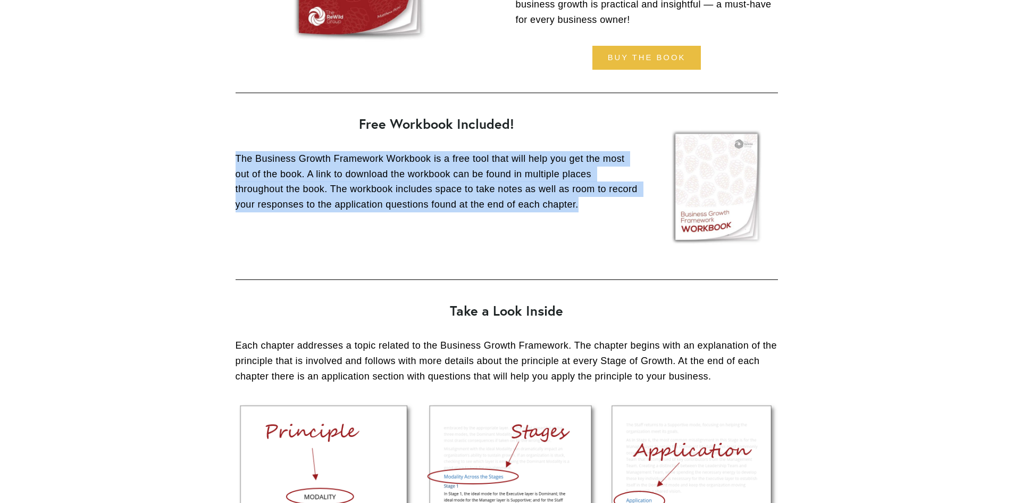
drag, startPoint x: 445, startPoint y: 213, endPoint x: 439, endPoint y: 140, distance: 73.1
click at [439, 140] on div "Free Workbook Included! The Business Growth Framework Workbook is a free tool t…" at bounding box center [437, 164] width 421 height 114
click at [439, 140] on div "Free Workbook Included! The Business Growth Framework Workbook is a free tool t…" at bounding box center [437, 164] width 403 height 96
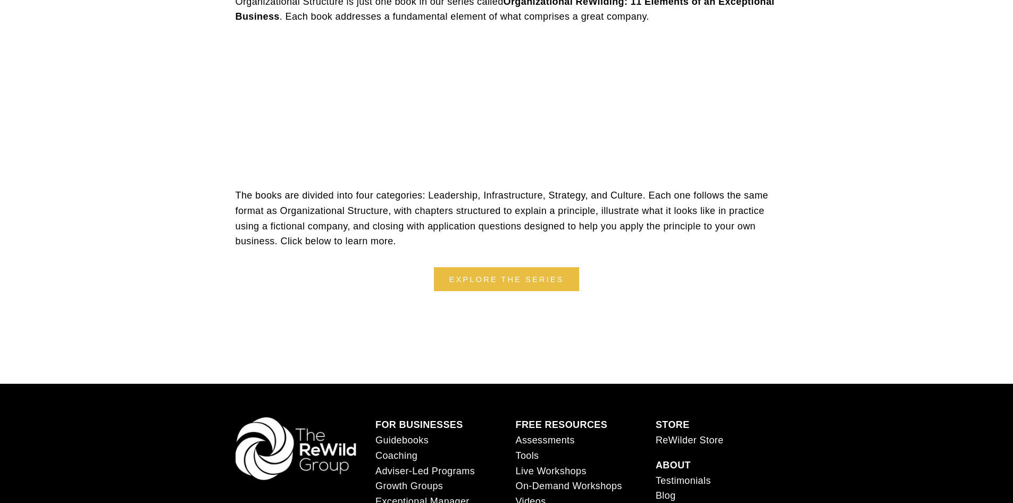
scroll to position [1914, 0]
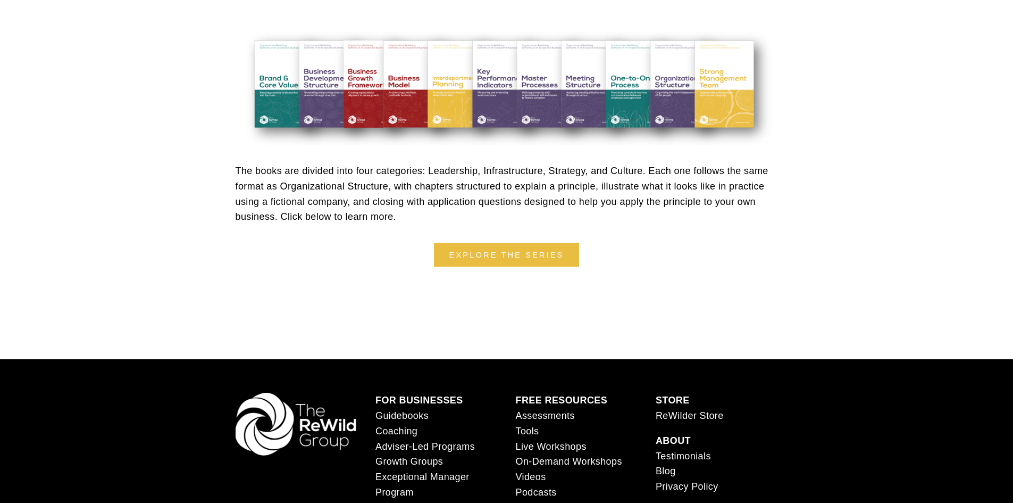
click at [557, 204] on p "The books are divided into four categories: Leadership, Infrastructure, Strateg…" at bounding box center [507, 193] width 542 height 61
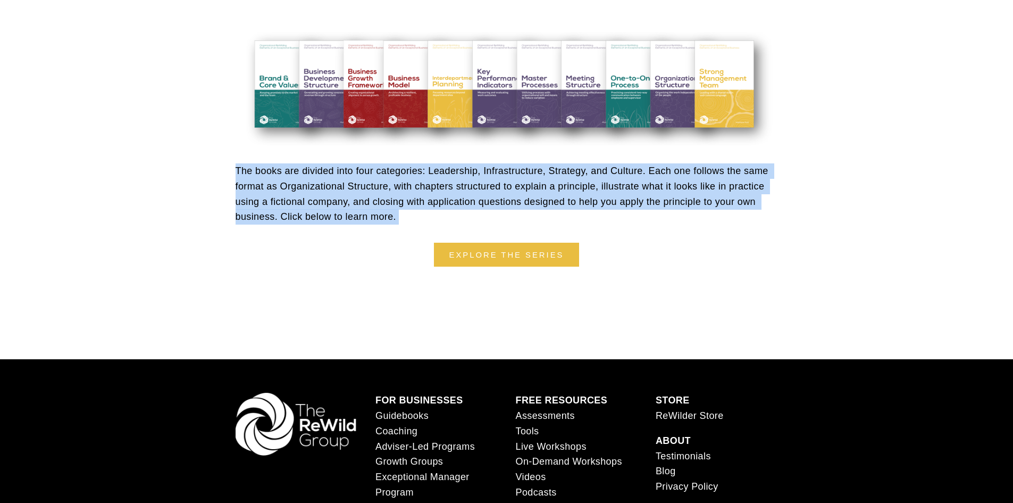
drag, startPoint x: 557, startPoint y: 204, endPoint x: 548, endPoint y: 209, distance: 10.9
click at [548, 209] on p "The books are divided into four categories: Leadership, Infrastructure, Strateg…" at bounding box center [507, 193] width 542 height 61
click at [358, 206] on p "The books are divided into four categories: Leadership, Infrastructure, Strateg…" at bounding box center [507, 193] width 542 height 61
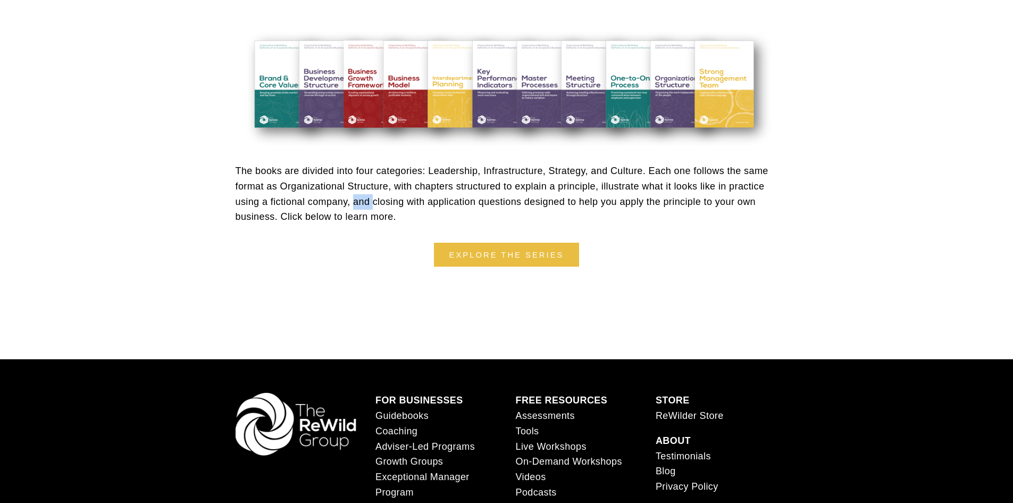
click at [358, 206] on p "The books are divided into four categories: Leadership, Infrastructure, Strateg…" at bounding box center [507, 193] width 542 height 61
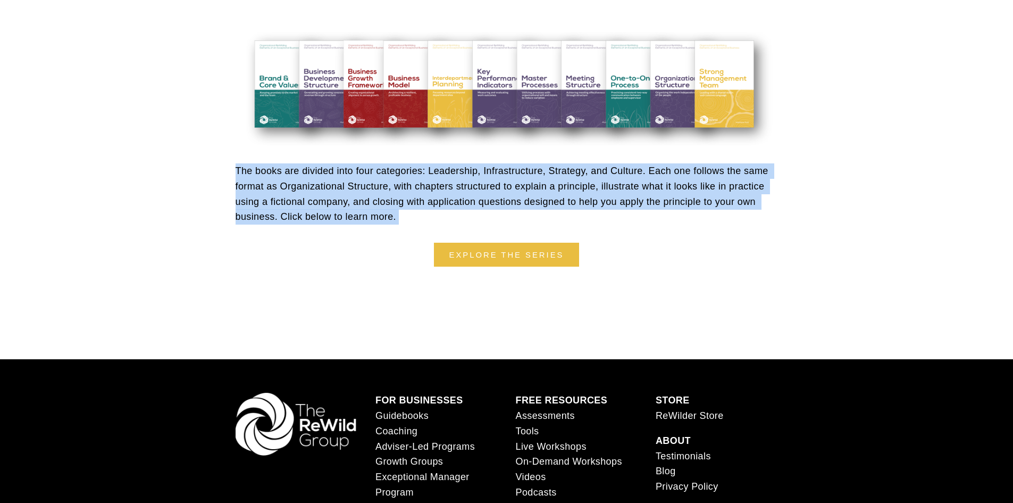
drag, startPoint x: 358, startPoint y: 206, endPoint x: 400, endPoint y: 191, distance: 44.4
click at [369, 203] on p "The books are divided into four categories: Leadership, Infrastructure, Strateg…" at bounding box center [507, 193] width 542 height 61
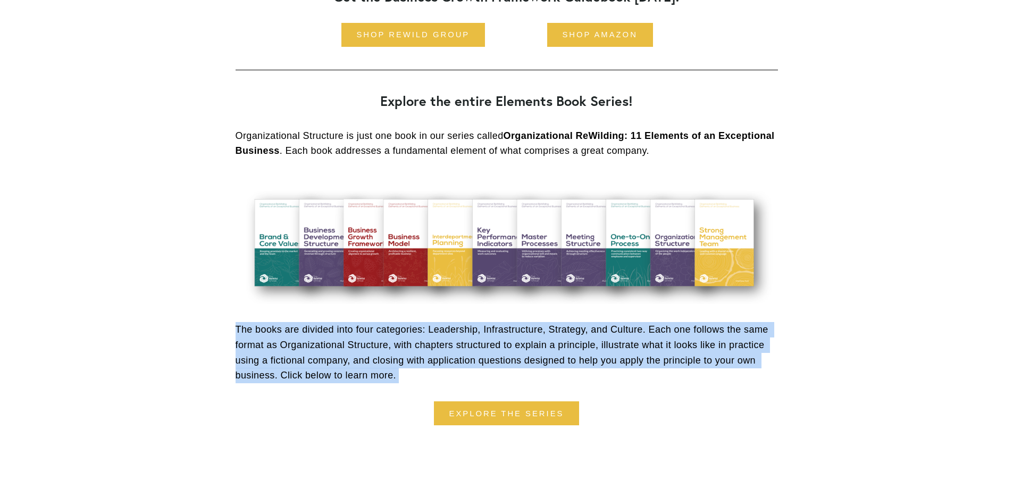
scroll to position [1755, 0]
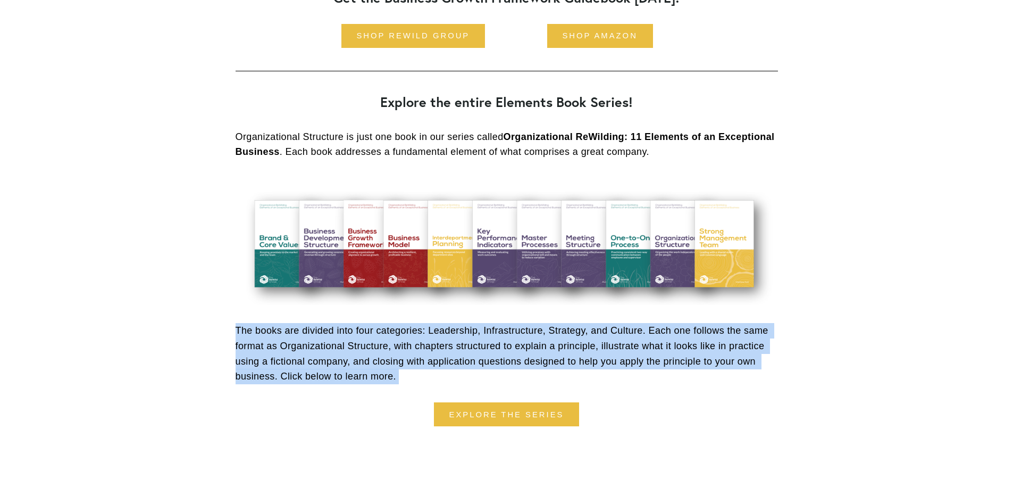
click at [318, 339] on p "The books are divided into four categories: Leadership, Infrastructure, Strateg…" at bounding box center [507, 353] width 542 height 61
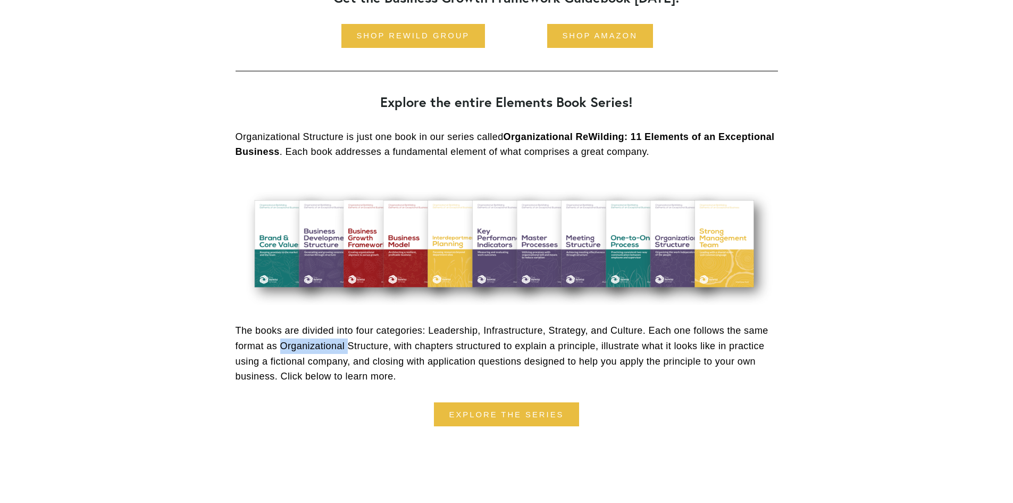
click at [318, 339] on p "The books are divided into four categories: Leadership, Infrastructure, Strateg…" at bounding box center [507, 353] width 542 height 61
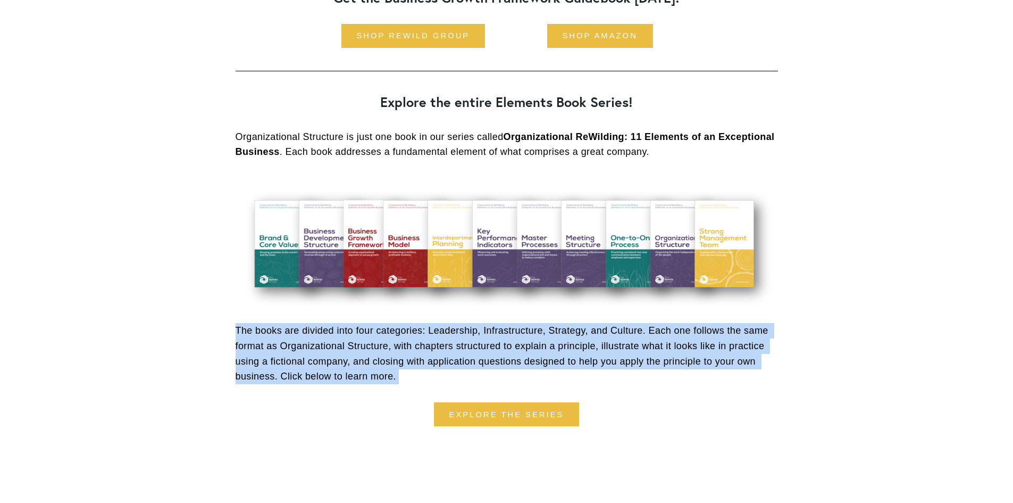
drag, startPoint x: 318, startPoint y: 339, endPoint x: 357, endPoint y: 350, distance: 40.8
click at [357, 350] on p "The books are divided into four categories: Leadership, Infrastructure, Strateg…" at bounding box center [507, 353] width 542 height 61
click at [358, 350] on p "The books are divided into four categories: Leadership, Infrastructure, Strateg…" at bounding box center [507, 353] width 542 height 61
drag, startPoint x: 358, startPoint y: 350, endPoint x: 408, endPoint y: 334, distance: 52.8
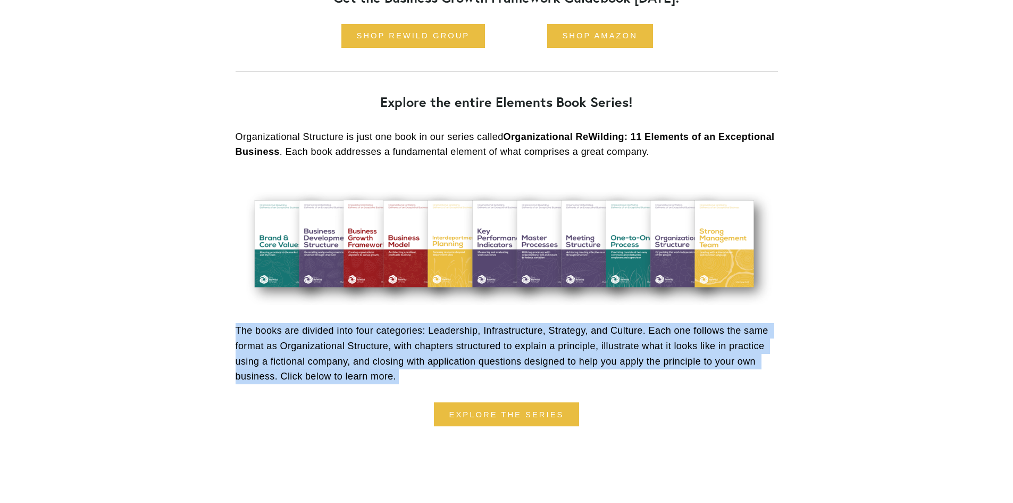
click at [408, 335] on p "The books are divided into four categories: Leadership, Infrastructure, Strateg…" at bounding box center [507, 353] width 542 height 61
click at [505, 315] on div "The books are divided into four categories: Leadership, Infrastructure, Strateg…" at bounding box center [507, 353] width 560 height 79
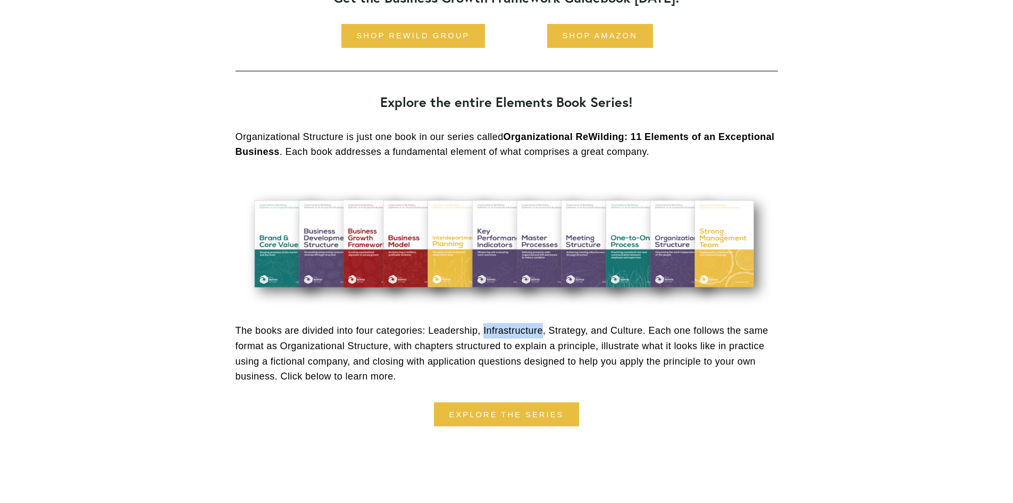
click at [505, 315] on div "The books are divided into four categories: Leadership, Infrastructure, Strateg…" at bounding box center [507, 353] width 560 height 79
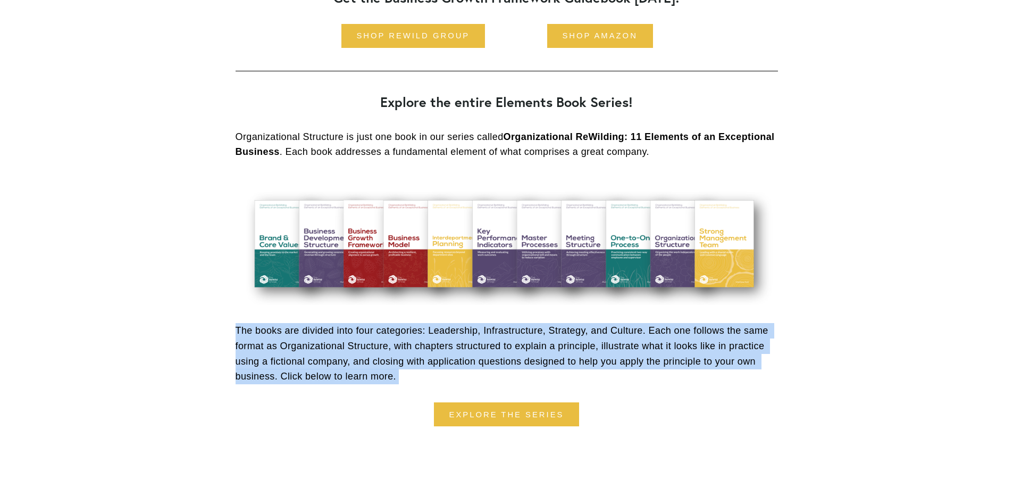
drag, startPoint x: 505, startPoint y: 315, endPoint x: 449, endPoint y: 364, distance: 74.3
click at [451, 365] on div "The books are divided into four categories: Leadership, Infrastructure, Strateg…" at bounding box center [507, 353] width 560 height 79
click at [446, 361] on p "The books are divided into four categories: Leadership, Infrastructure, Strateg…" at bounding box center [507, 353] width 542 height 61
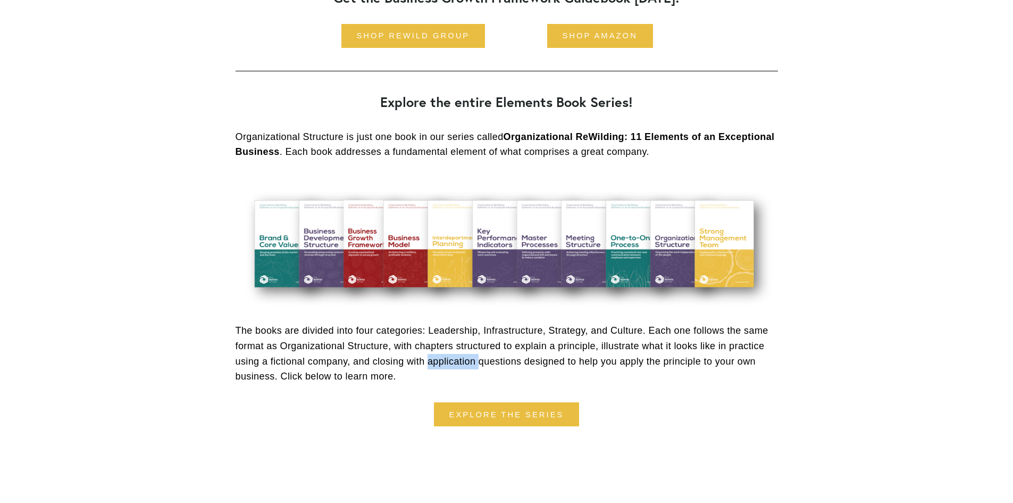
click at [446, 361] on p "The books are divided into four categories: Leadership, Infrastructure, Strateg…" at bounding box center [507, 353] width 542 height 61
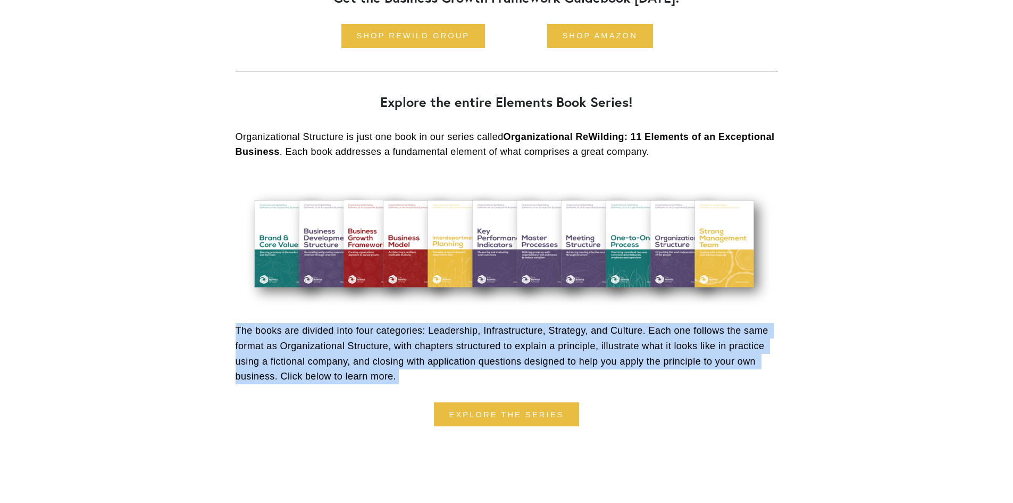
drag, startPoint x: 454, startPoint y: 346, endPoint x: 472, endPoint y: 327, distance: 27.1
click at [472, 329] on p "The books are divided into four categories: Leadership, Infrastructure, Strateg…" at bounding box center [507, 353] width 542 height 61
click at [472, 327] on p "The books are divided into four categories: Leadership, Infrastructure, Strateg…" at bounding box center [507, 353] width 542 height 61
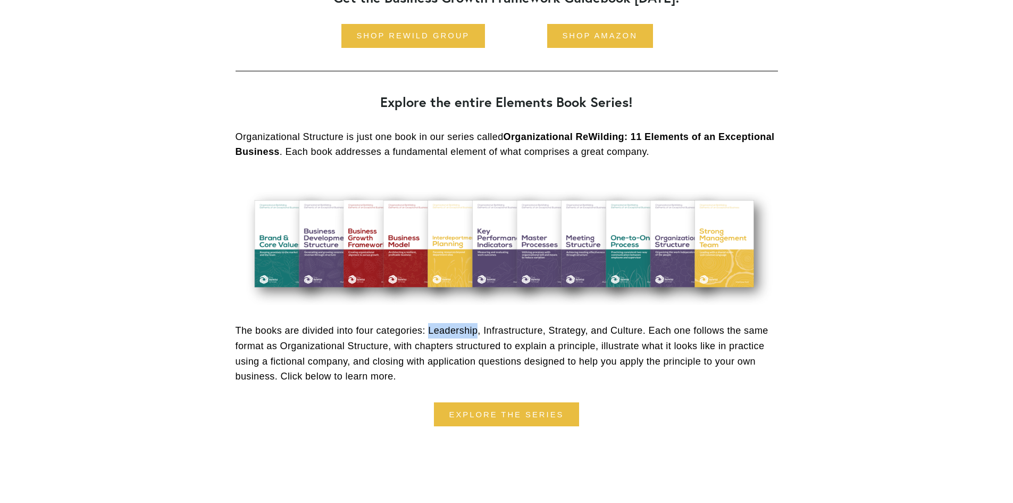
click at [472, 327] on p "The books are divided into four categories: Leadership, Infrastructure, Strateg…" at bounding box center [507, 353] width 542 height 61
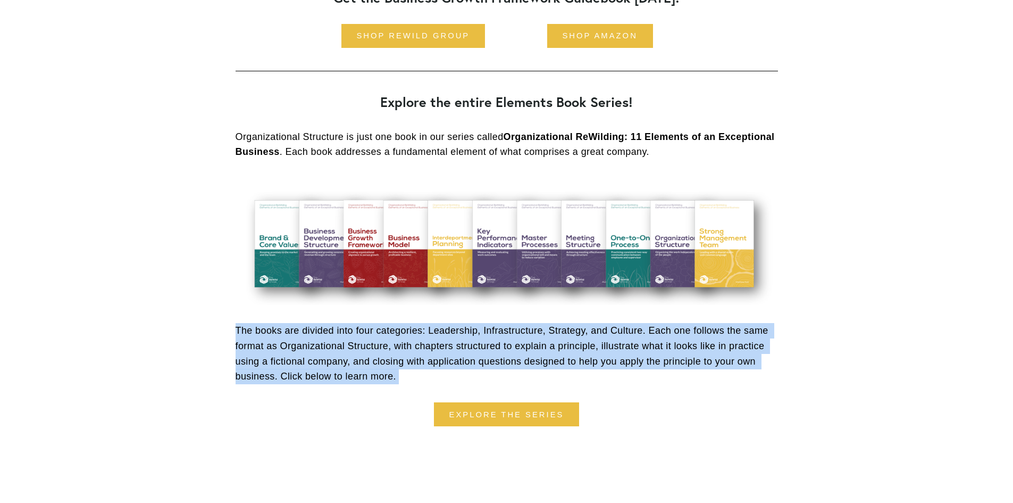
drag, startPoint x: 472, startPoint y: 327, endPoint x: 468, endPoint y: 354, distance: 28.0
click at [468, 354] on p "The books are divided into four categories: Leadership, Infrastructure, Strateg…" at bounding box center [507, 353] width 542 height 61
drag, startPoint x: 468, startPoint y: 354, endPoint x: 749, endPoint y: 305, distance: 285.1
click at [468, 353] on p "The books are divided into four categories: Leadership, Infrastructure, Strateg…" at bounding box center [507, 353] width 542 height 61
click at [701, 325] on p "The books are divided into four categories: Leadership, Infrastructure, Strateg…" at bounding box center [507, 353] width 542 height 61
